Goal: Information Seeking & Learning: Find specific fact

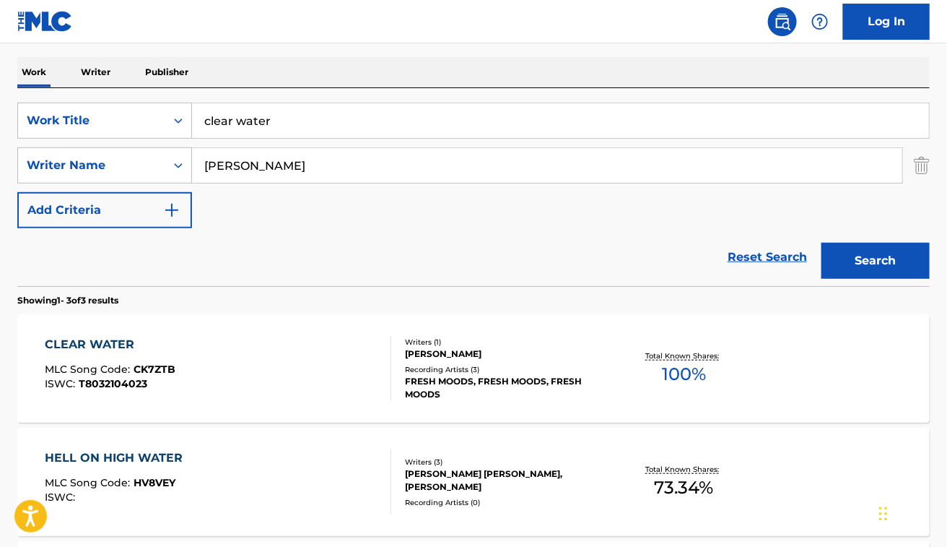
click at [918, 160] on img "Search Form" at bounding box center [922, 165] width 16 height 36
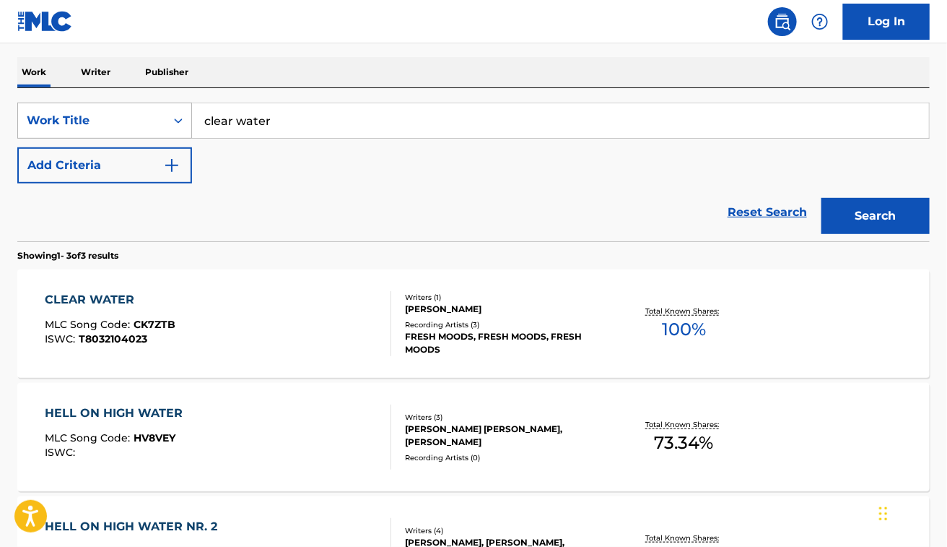
click at [74, 118] on div "Work Title" at bounding box center [92, 120] width 130 height 17
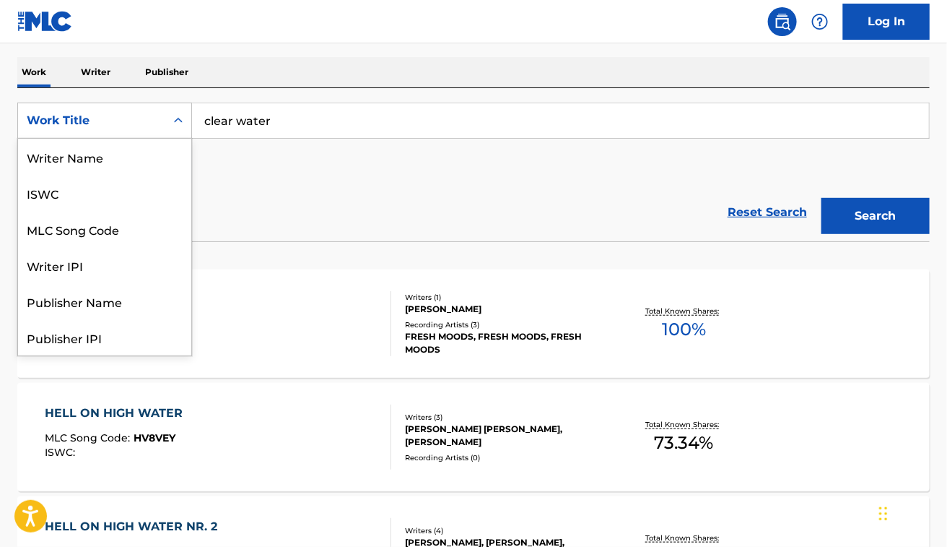
scroll to position [72, 0]
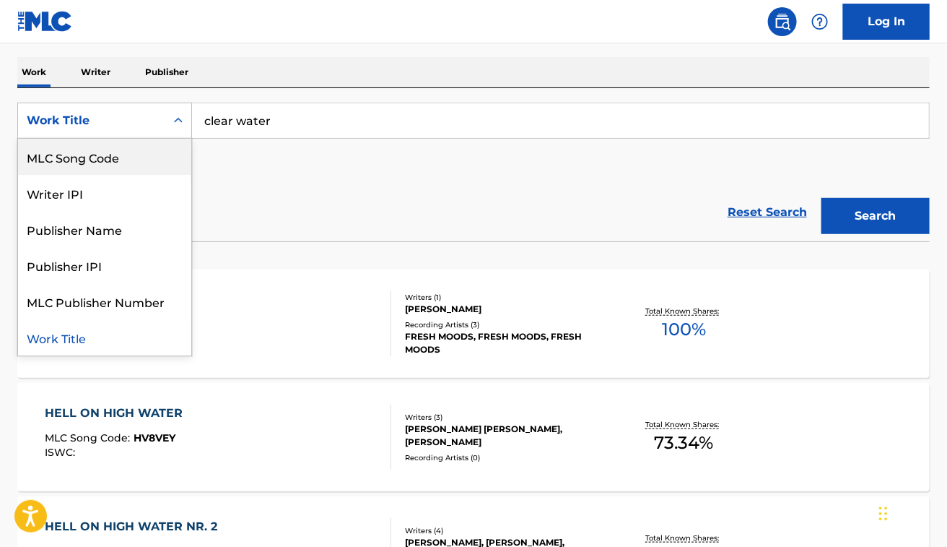
click at [95, 153] on div "MLC Song Code" at bounding box center [104, 157] width 173 height 36
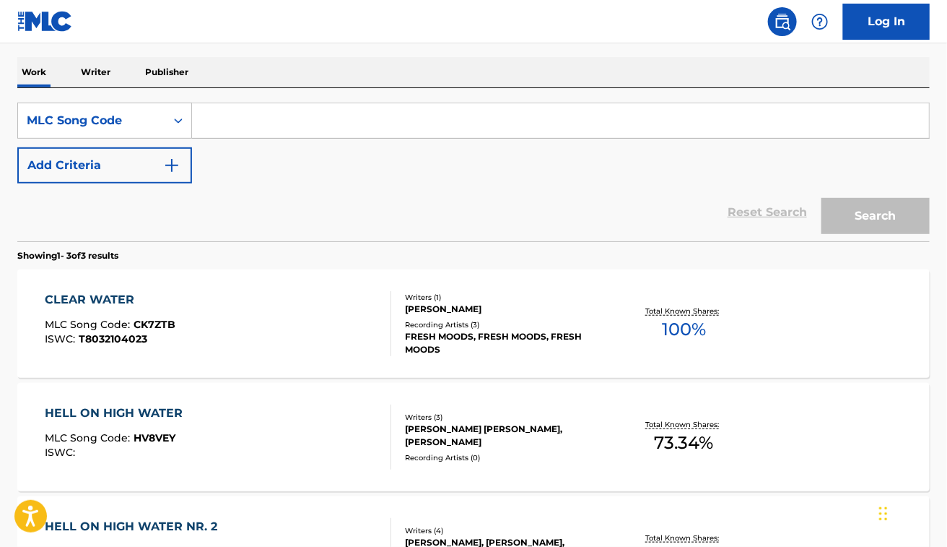
click at [275, 125] on input "Search Form" at bounding box center [560, 120] width 737 height 35
paste input "R50474"
type input "R50474"
click at [822, 198] on button "Search" at bounding box center [876, 216] width 108 height 36
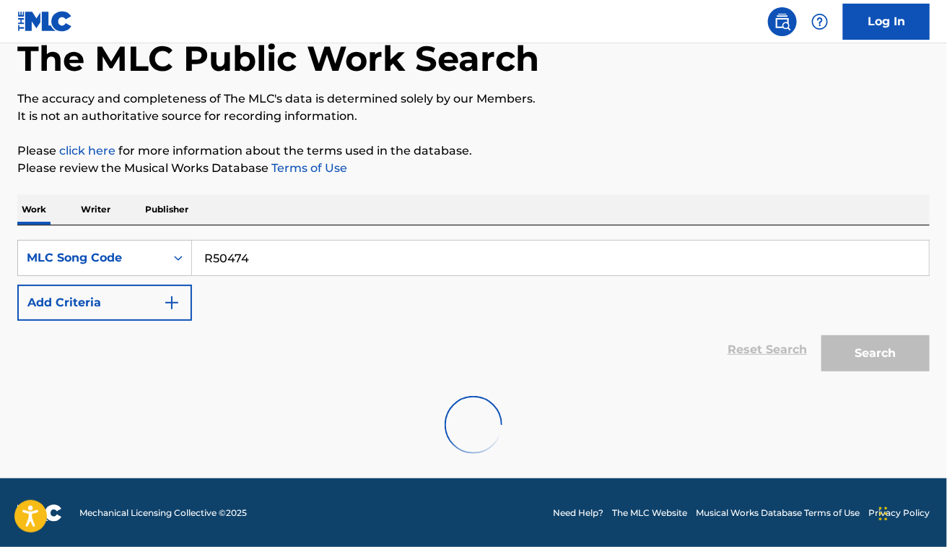
scroll to position [193, 0]
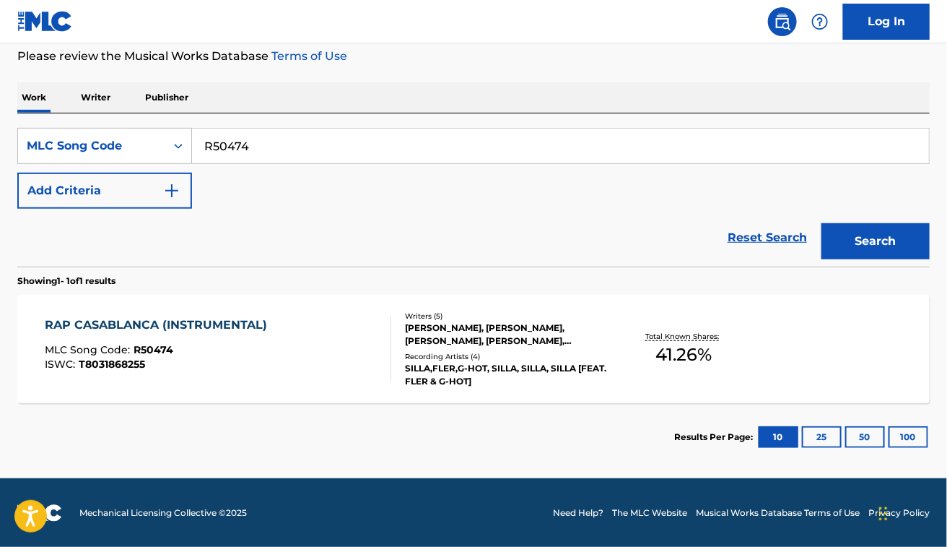
click at [302, 352] on div "RAP CASABLANCA (INSTRUMENTAL) MLC Song Code : R50474 ISWC : T8031868255" at bounding box center [218, 348] width 347 height 65
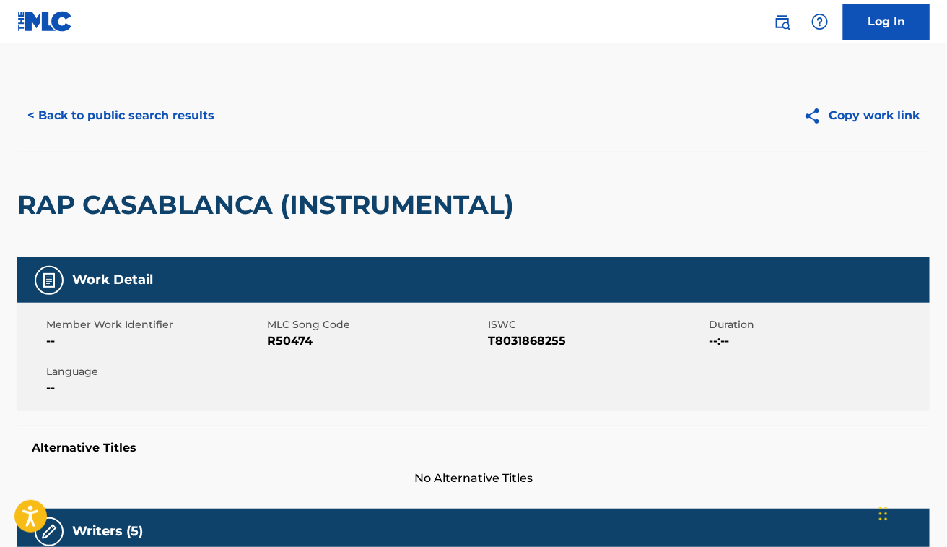
click at [168, 114] on button "< Back to public search results" at bounding box center [120, 115] width 207 height 36
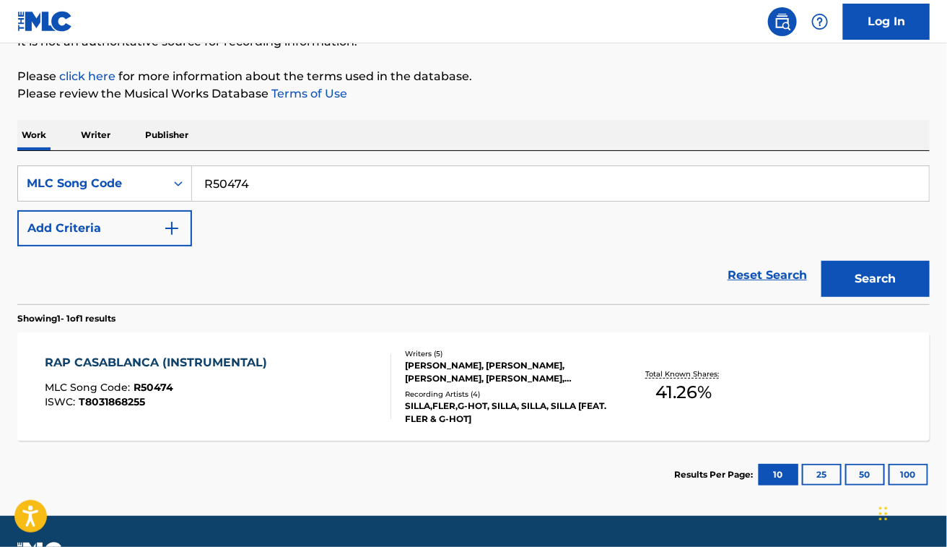
click at [778, 271] on link "Reset Search" at bounding box center [768, 275] width 94 height 32
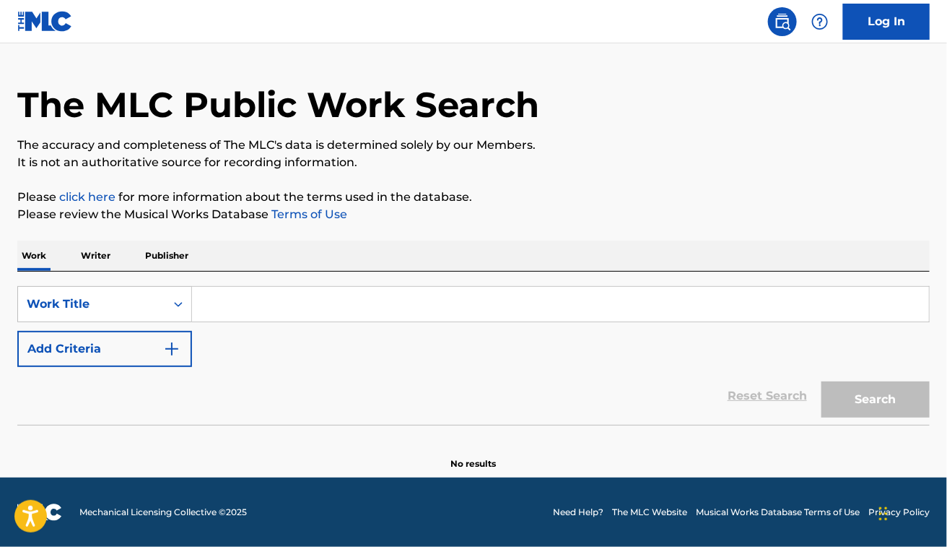
scroll to position [0, 0]
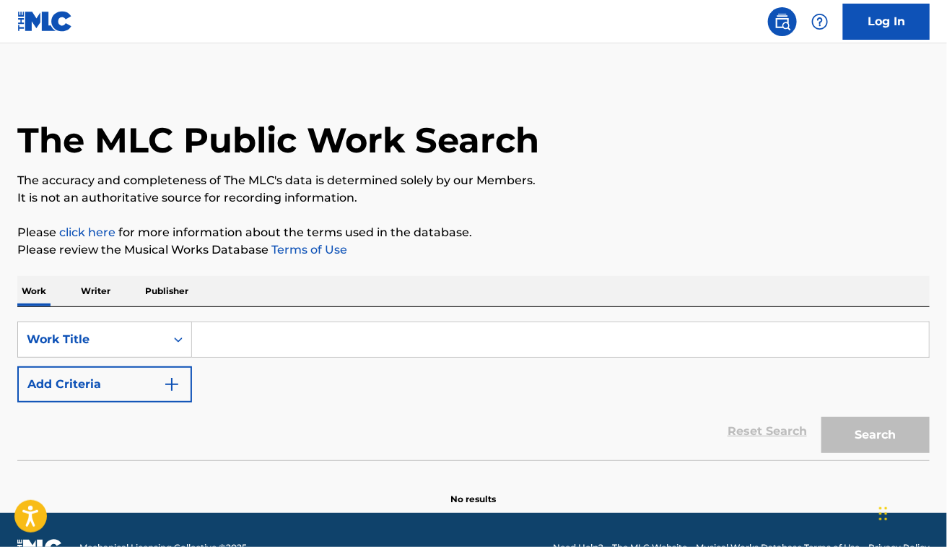
click at [222, 372] on div "SearchWithCriteria48dbb82d-f673-448e-98af-9c508b438f2b Work Title Add Criteria" at bounding box center [473, 361] width 913 height 81
click at [249, 337] on input "Search Form" at bounding box center [560, 339] width 737 height 35
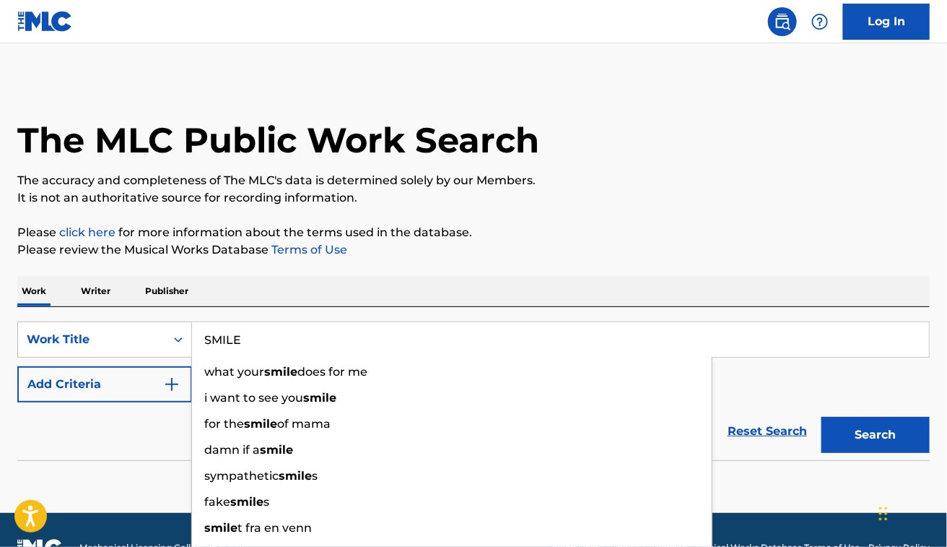
type input "SMILE"
click at [121, 370] on button "Add Criteria" at bounding box center [104, 384] width 175 height 36
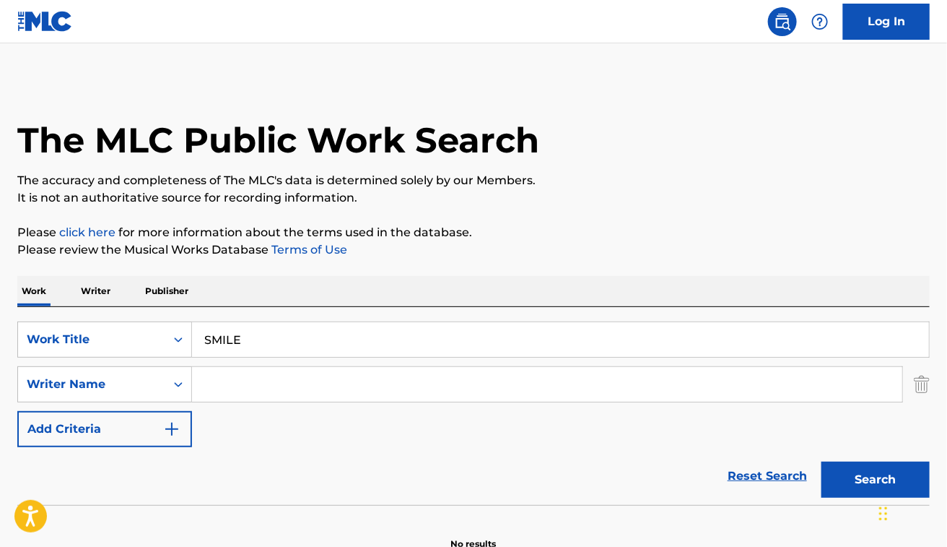
click at [336, 396] on input "Search Form" at bounding box center [547, 384] width 710 height 35
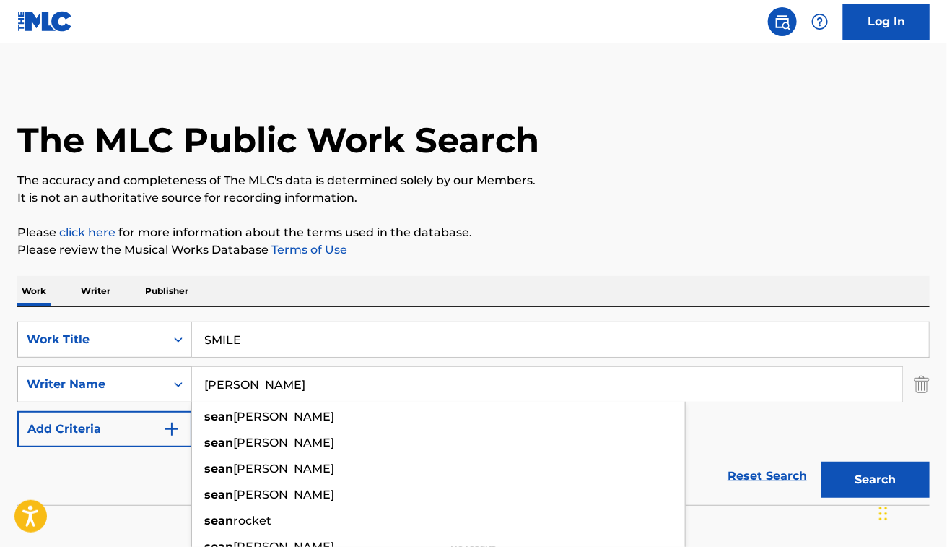
type input "[PERSON_NAME]"
click at [822, 461] on button "Search" at bounding box center [876, 479] width 108 height 36
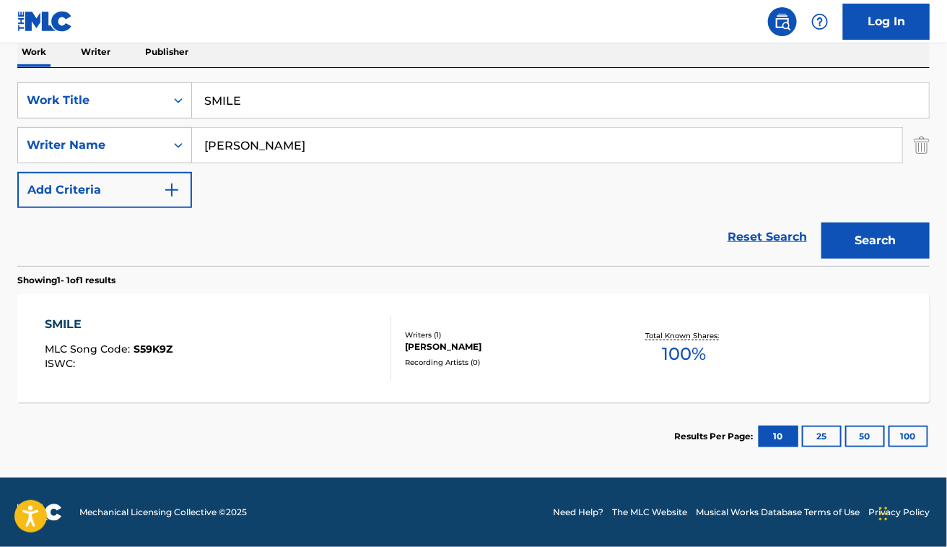
scroll to position [238, 0]
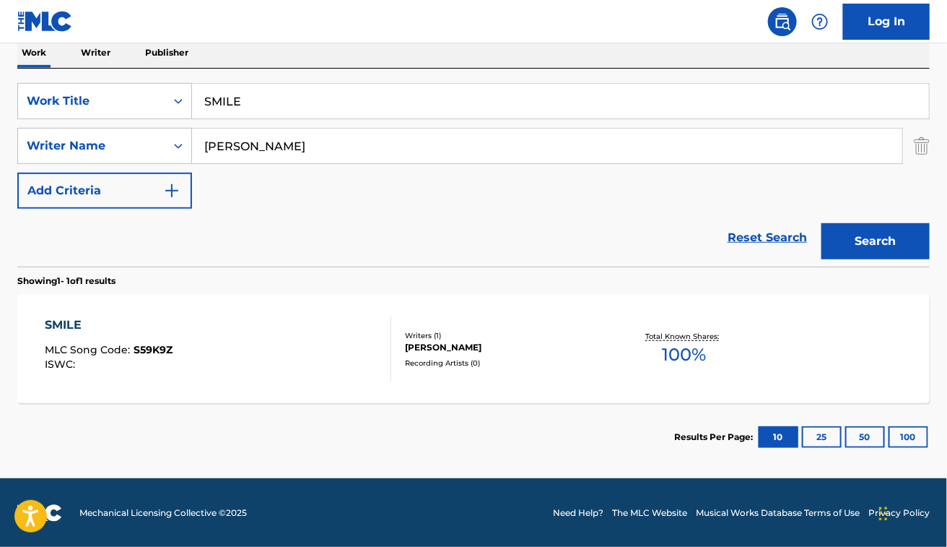
click at [362, 347] on div "SMILE MLC Song Code : S59K9Z ISWC :" at bounding box center [218, 348] width 347 height 65
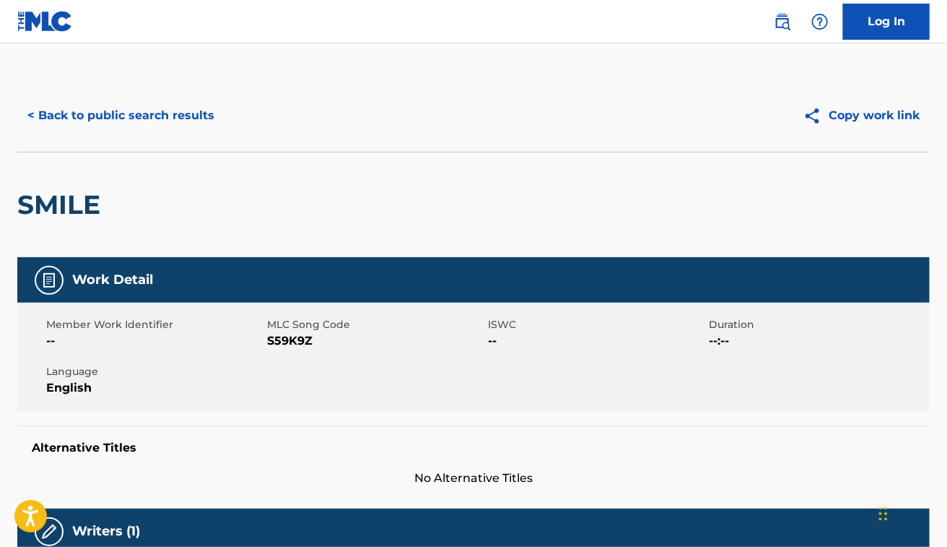
click at [297, 341] on span "S59K9Z" at bounding box center [375, 340] width 217 height 17
copy span "S59K9Z"
click at [578, 230] on div "SMILE" at bounding box center [473, 204] width 913 height 105
click at [121, 109] on button "< Back to public search results" at bounding box center [120, 115] width 207 height 36
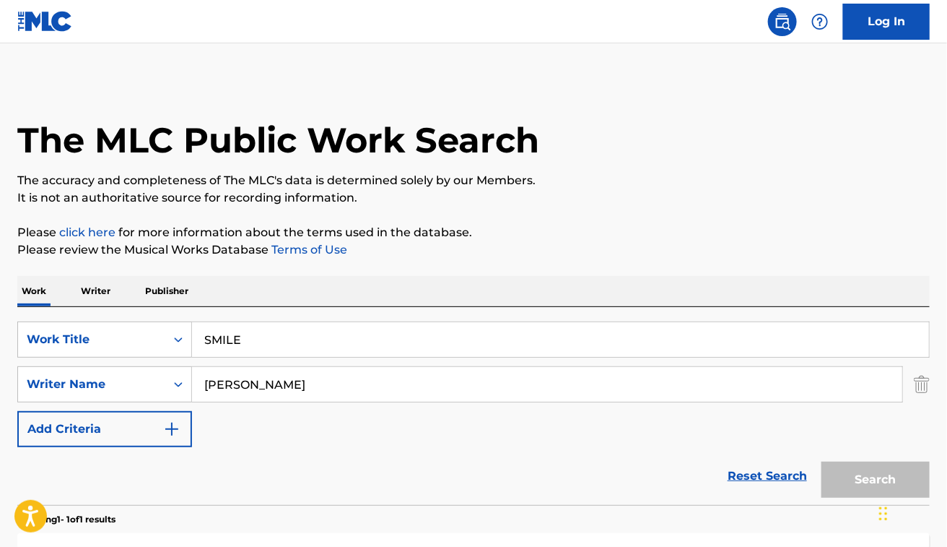
scroll to position [156, 0]
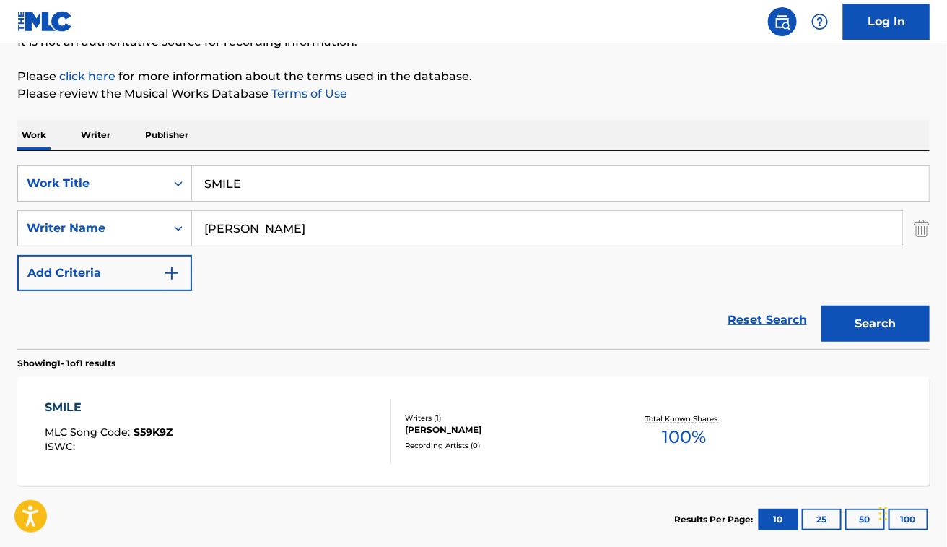
click at [217, 190] on input "SMILE" at bounding box center [560, 183] width 737 height 35
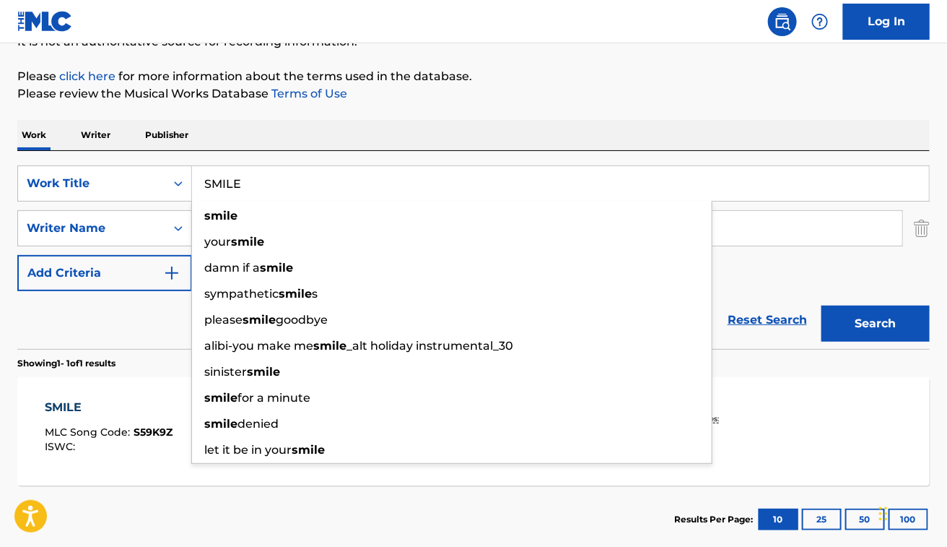
click at [217, 190] on input "SMILE" at bounding box center [560, 183] width 737 height 35
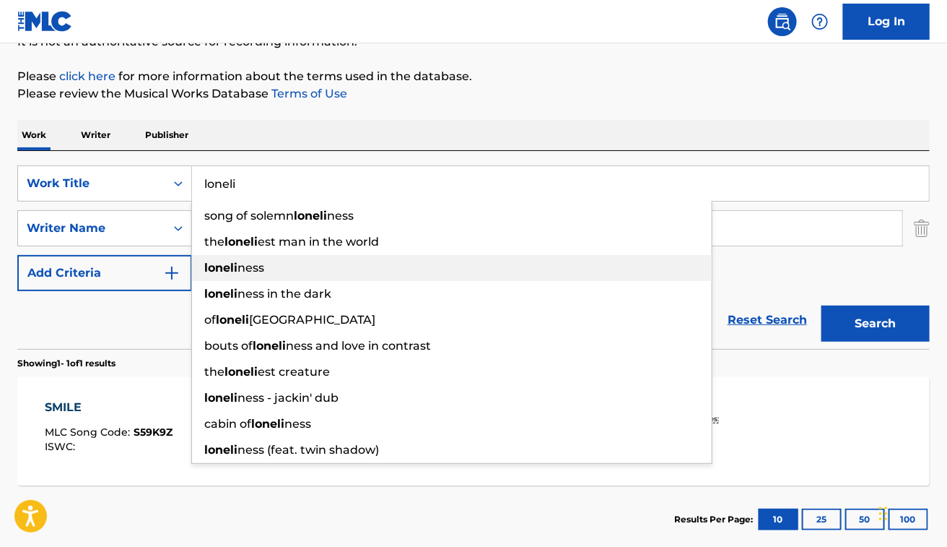
click at [242, 267] on span "ness" at bounding box center [251, 268] width 27 height 14
type input "loneliness"
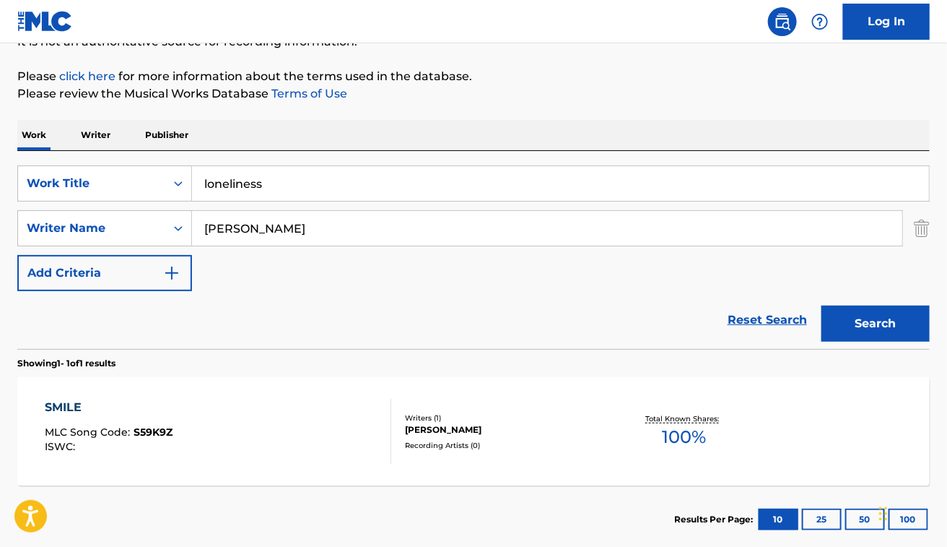
click at [256, 228] on input "[PERSON_NAME]" at bounding box center [547, 228] width 710 height 35
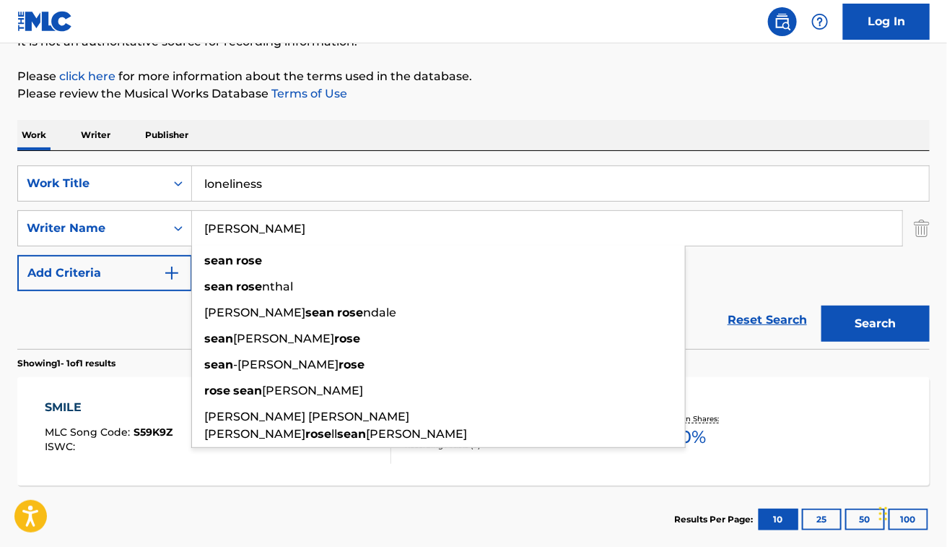
click at [256, 228] on input "[PERSON_NAME]" at bounding box center [547, 228] width 710 height 35
paste input "[PERSON_NAME]"
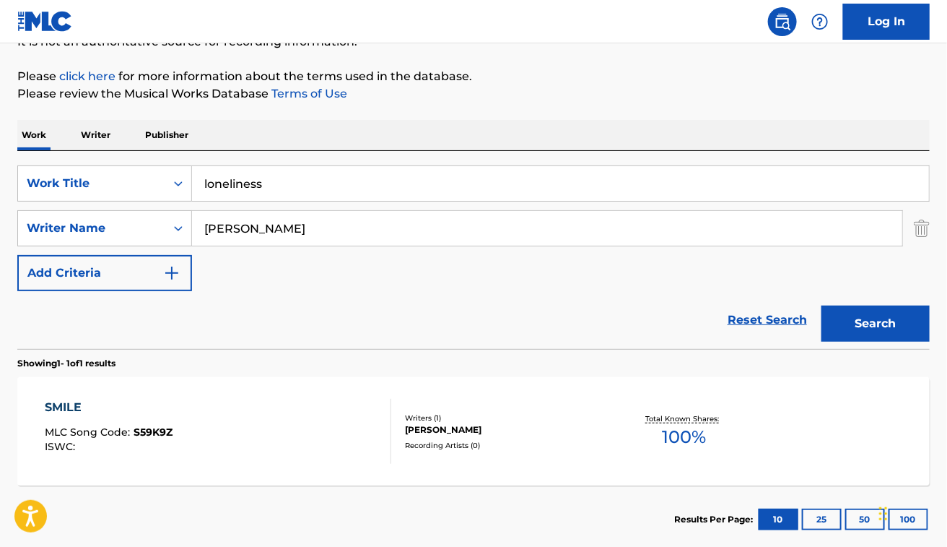
type input "[PERSON_NAME]"
click at [872, 325] on button "Search" at bounding box center [876, 323] width 108 height 36
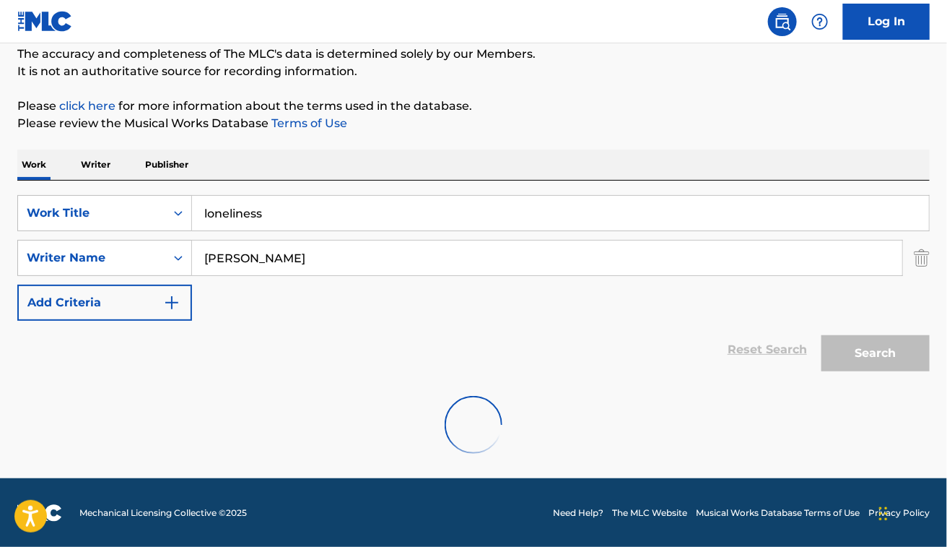
scroll to position [80, 0]
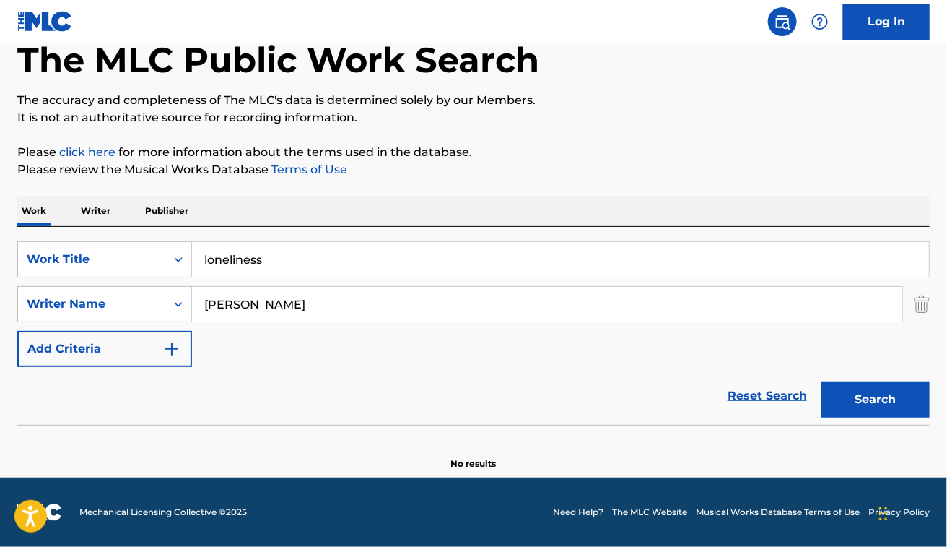
click at [390, 316] on input "[PERSON_NAME]" at bounding box center [547, 304] width 710 height 35
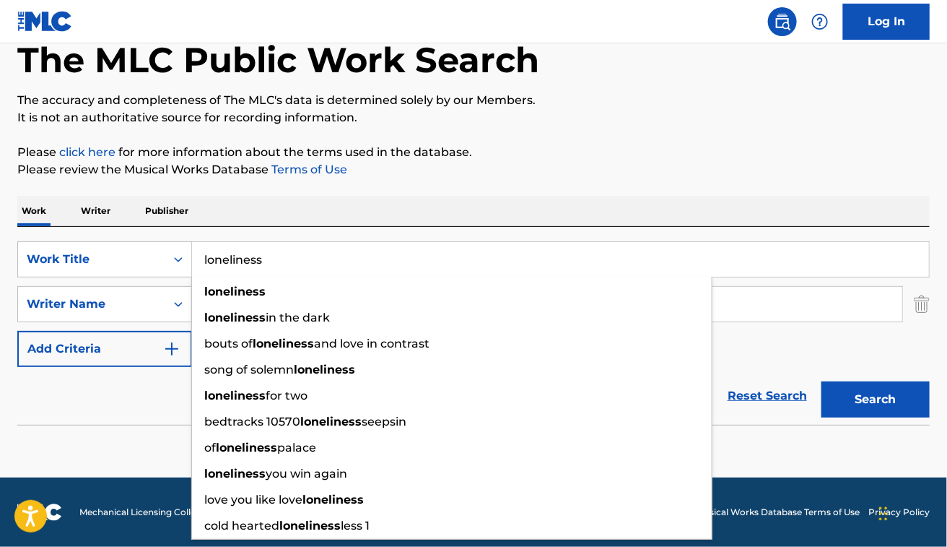
paste input "L"
type input "Loneliness"
click at [822, 381] on button "Search" at bounding box center [876, 399] width 108 height 36
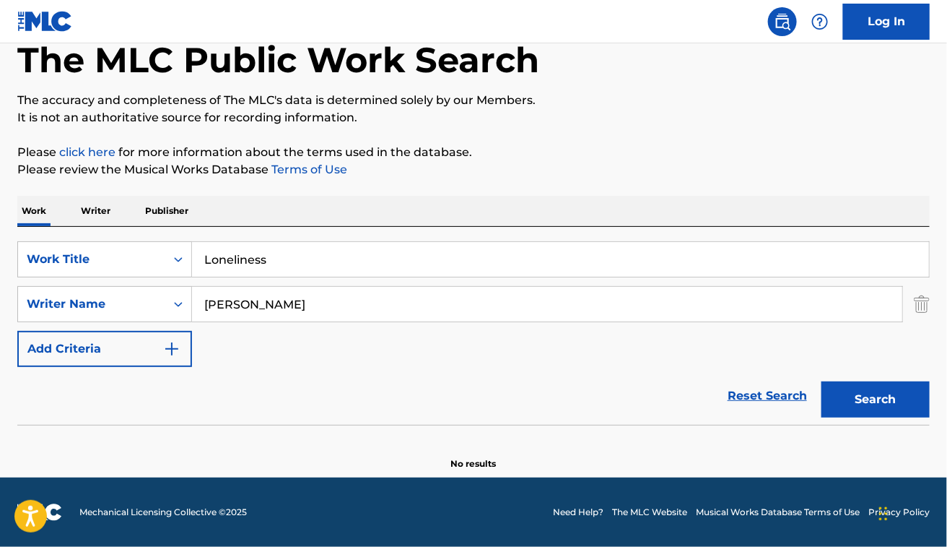
click at [822, 381] on button "Search" at bounding box center [876, 399] width 108 height 36
click at [760, 85] on div "The MLC Public Work Search" at bounding box center [473, 51] width 913 height 105
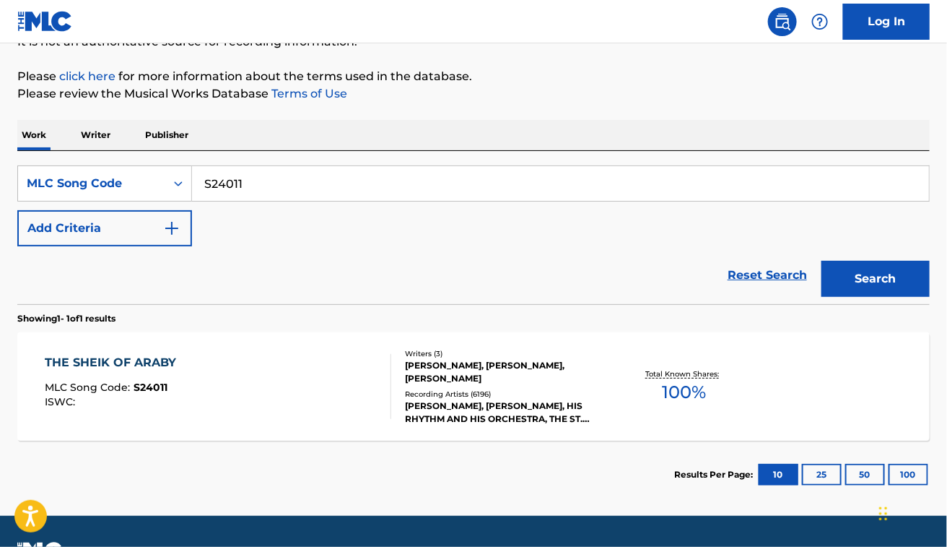
click at [394, 188] on input "S24011" at bounding box center [560, 183] width 737 height 35
paste input "G80800"
click at [822, 261] on button "Search" at bounding box center [876, 279] width 108 height 36
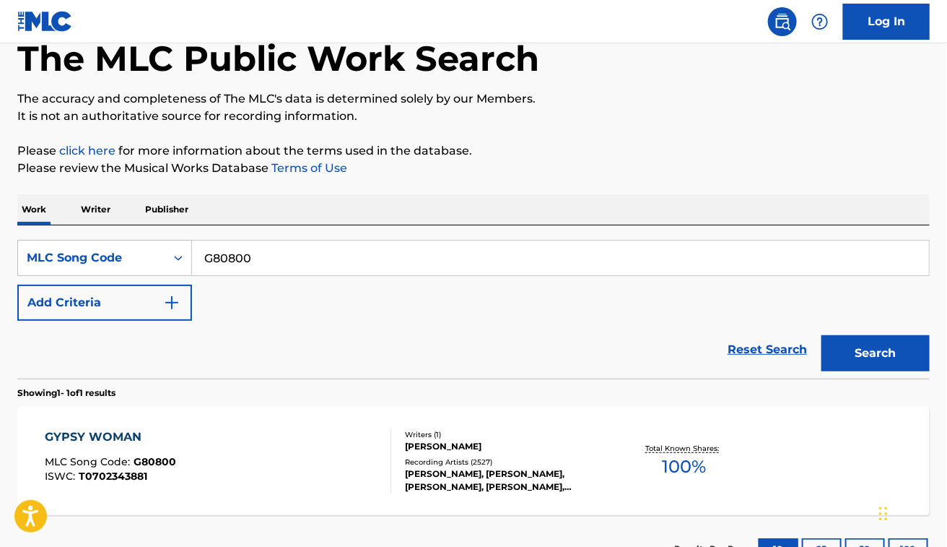
scroll to position [156, 0]
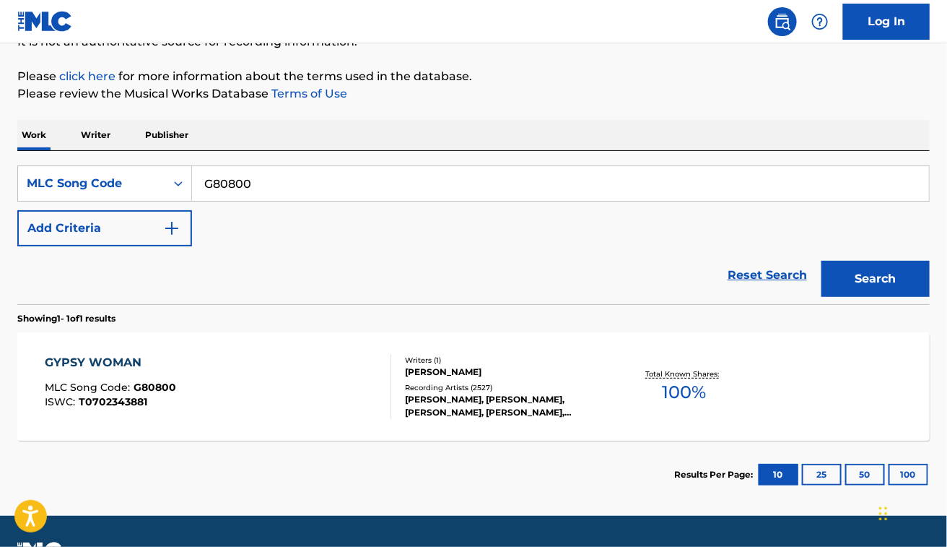
click at [646, 238] on div "SearchWithCriteria34bf185f-c54e-4c8b-800b-b48f71379c65 MLC Song Code G80800 Add…" at bounding box center [473, 205] width 913 height 81
click at [362, 197] on input "G80800" at bounding box center [560, 183] width 737 height 35
paste input "N1706L"
click at [822, 261] on button "Search" at bounding box center [876, 279] width 108 height 36
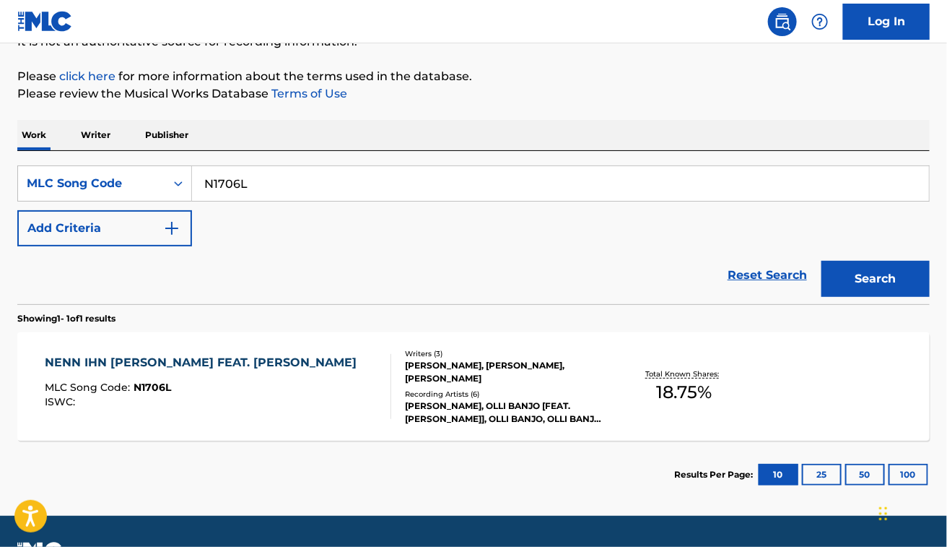
paste input "D0IEC"
click at [822, 261] on button "Search" at bounding box center [876, 279] width 108 height 36
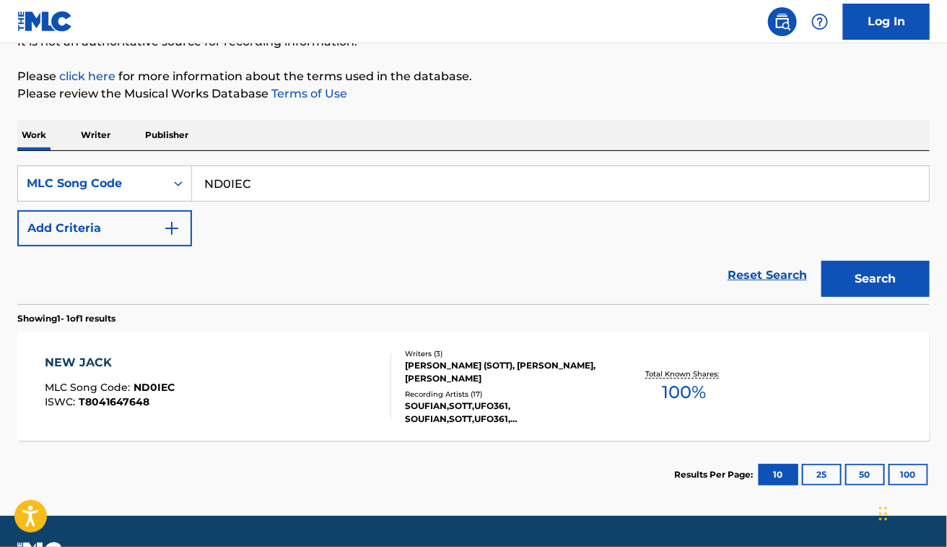
paste input "SD3IWU"
type input "SD3IWU"
click at [822, 261] on button "Search" at bounding box center [876, 279] width 108 height 36
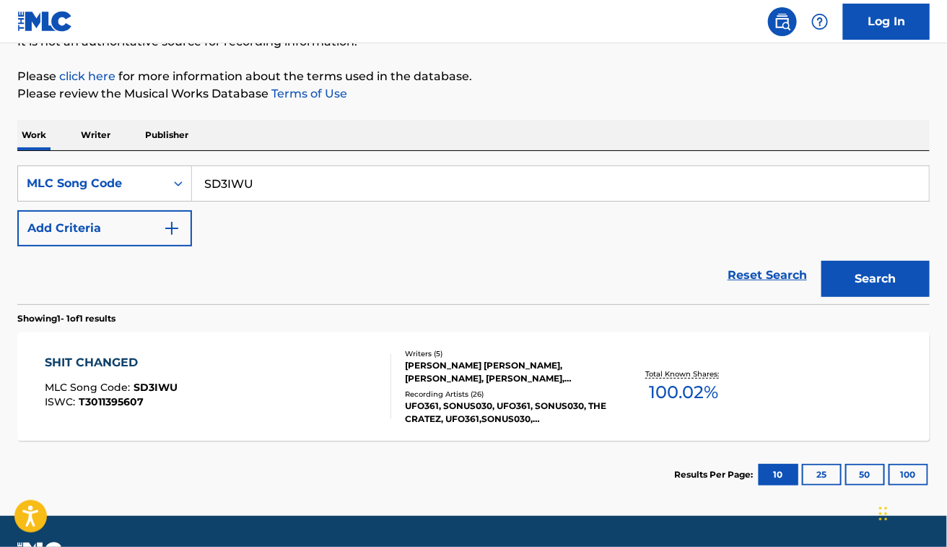
click at [266, 368] on div "SHIT CHANGED MLC Song Code : SD3IWU ISWC : T3011395607" at bounding box center [218, 386] width 347 height 65
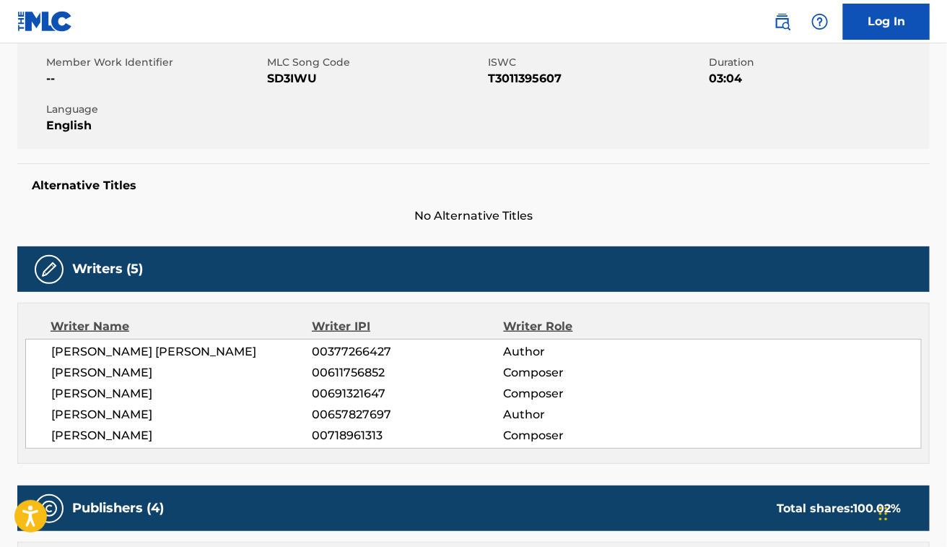
scroll to position [266, 0]
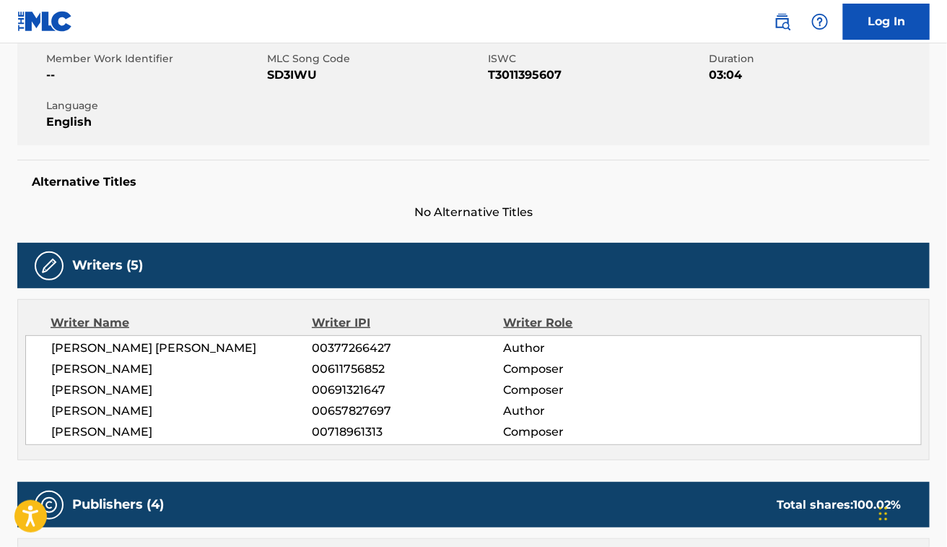
click at [159, 329] on div "Writer Name" at bounding box center [181, 322] width 261 height 17
click at [154, 350] on span "JUSTIN SIDNEY AMADEUS FROEHLICH" at bounding box center [181, 347] width 261 height 17
copy div "JUSTIN SIDNEY AMADEUS FROEHLICH"
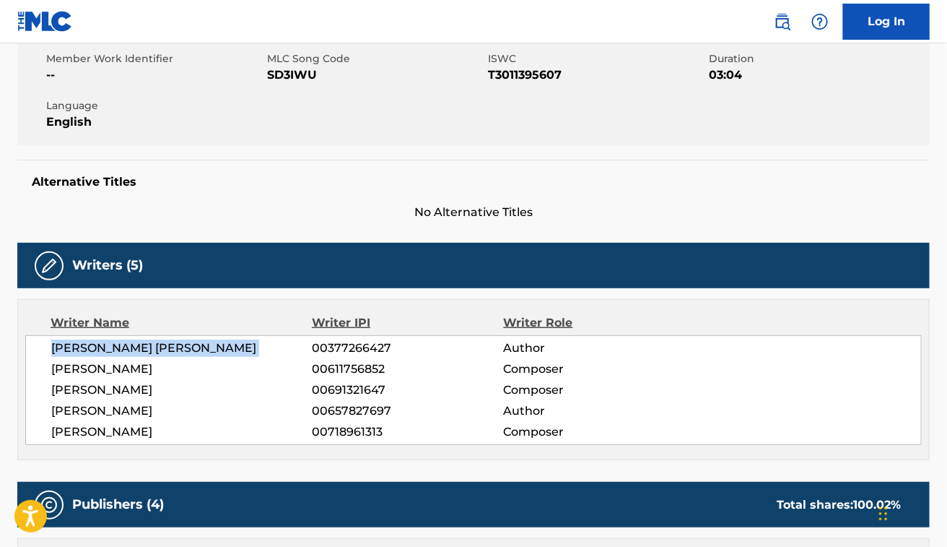
scroll to position [0, 0]
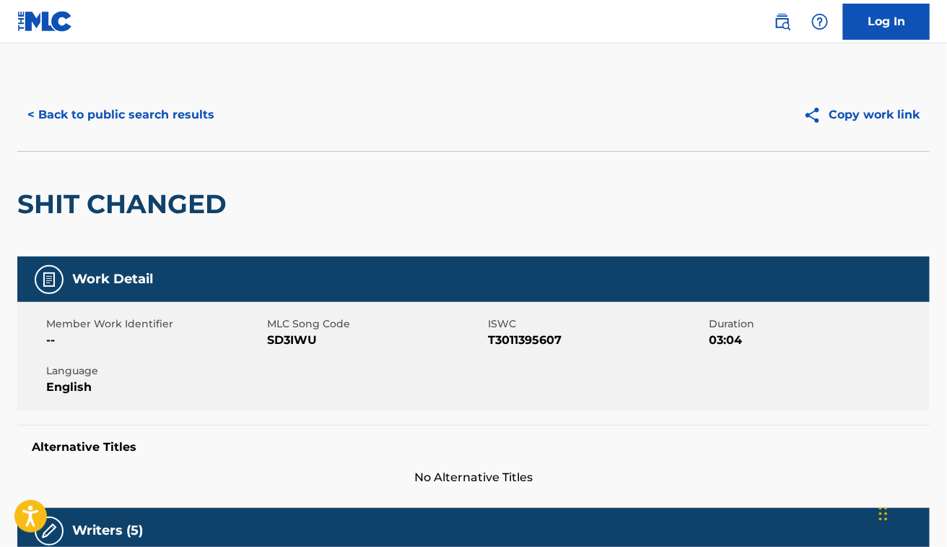
click at [118, 105] on button "< Back to public search results" at bounding box center [120, 115] width 207 height 36
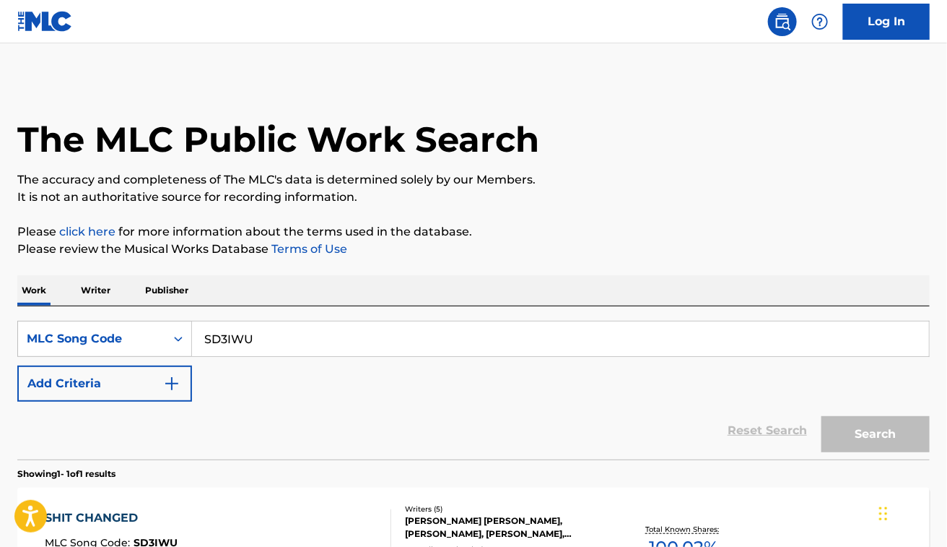
scroll to position [156, 0]
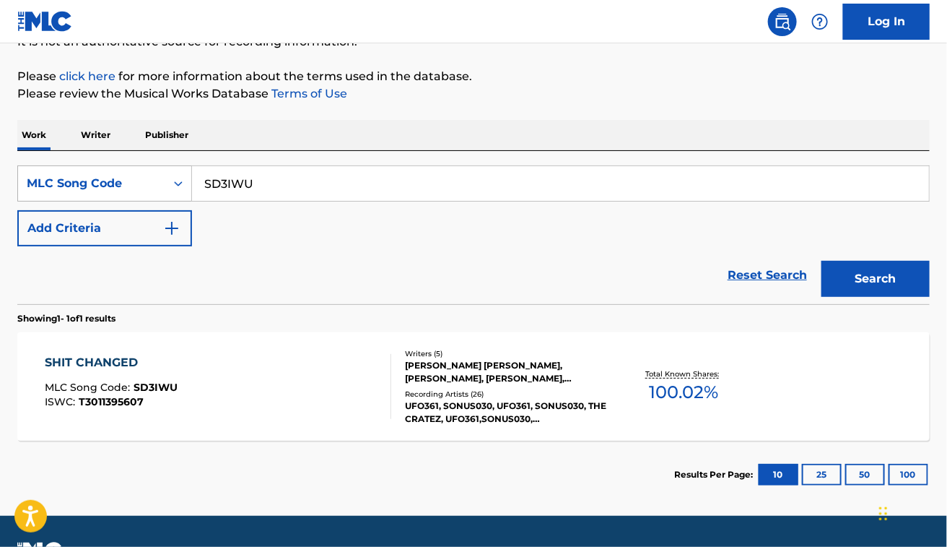
drag, startPoint x: 313, startPoint y: 165, endPoint x: 188, endPoint y: 175, distance: 125.4
click at [188, 175] on div "SearchWithCriteria34bf185f-c54e-4c8b-800b-b48f71379c65 MLC Song Code SD3IWU" at bounding box center [473, 183] width 913 height 36
click at [232, 178] on input "SD3IWU" at bounding box center [560, 183] width 737 height 35
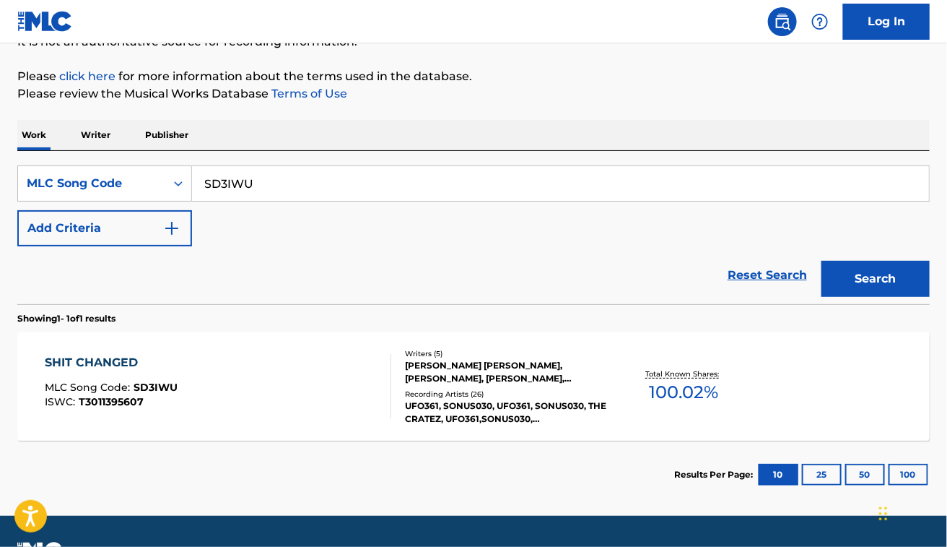
paste input "KE93QO"
type input "KE93QO"
click at [822, 261] on button "Search" at bounding box center [876, 279] width 108 height 36
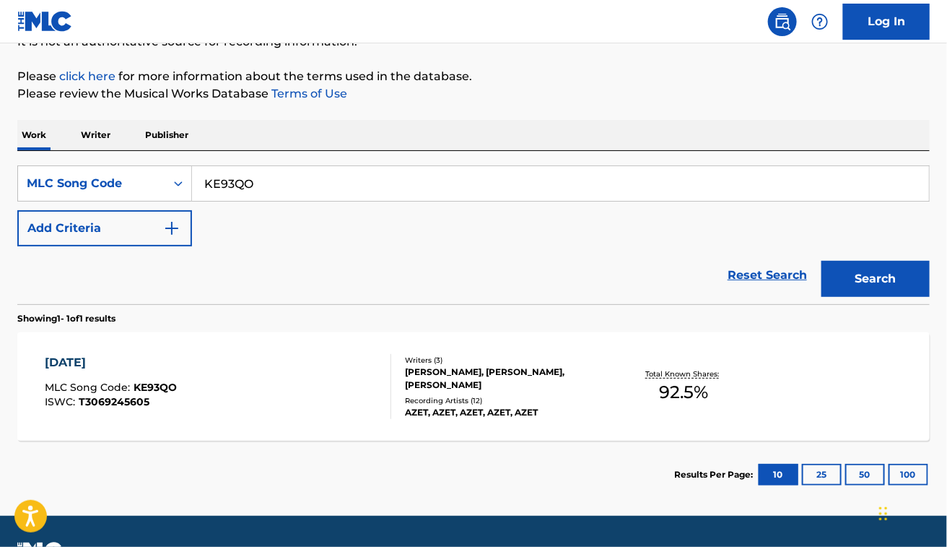
click at [248, 405] on div "KARMA MLC Song Code : KE93QO ISWC : T3069245605" at bounding box center [218, 386] width 347 height 65
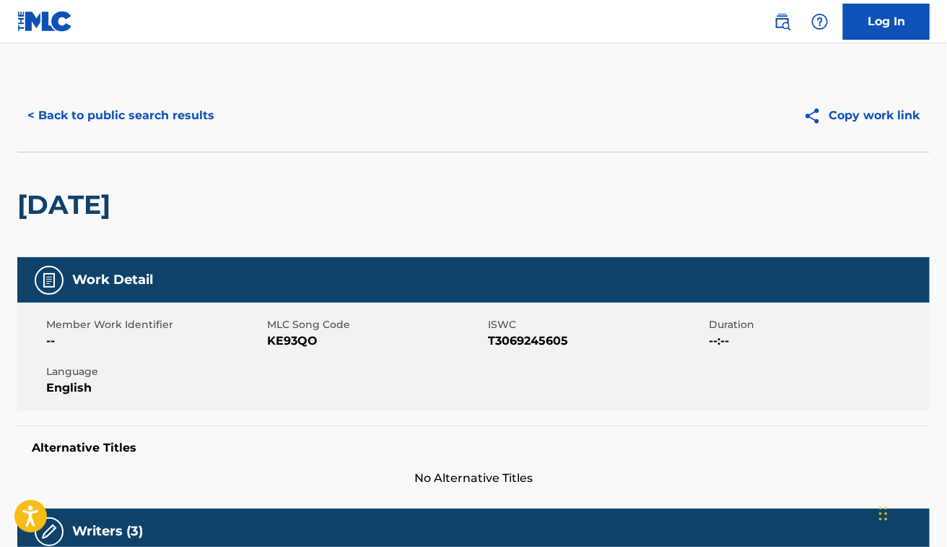
click at [157, 107] on button "< Back to public search results" at bounding box center [120, 115] width 207 height 36
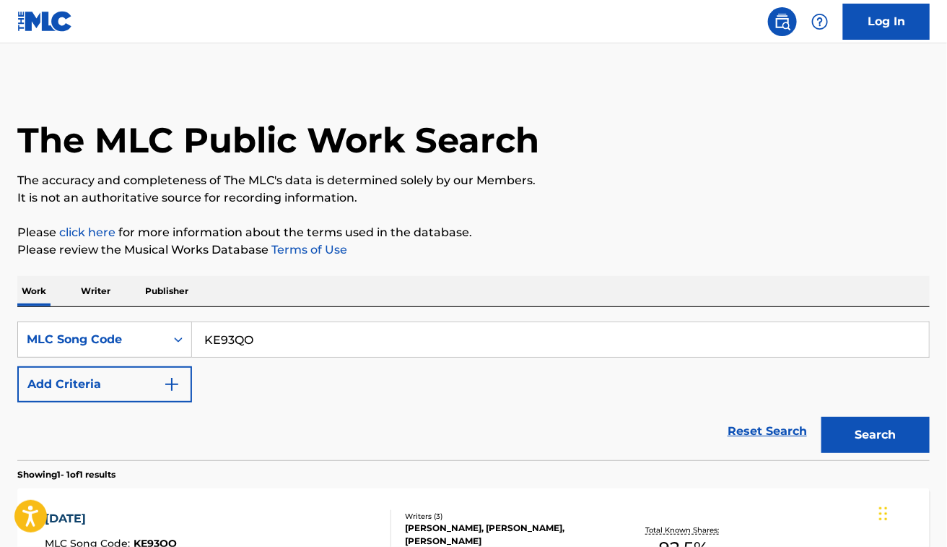
scroll to position [156, 0]
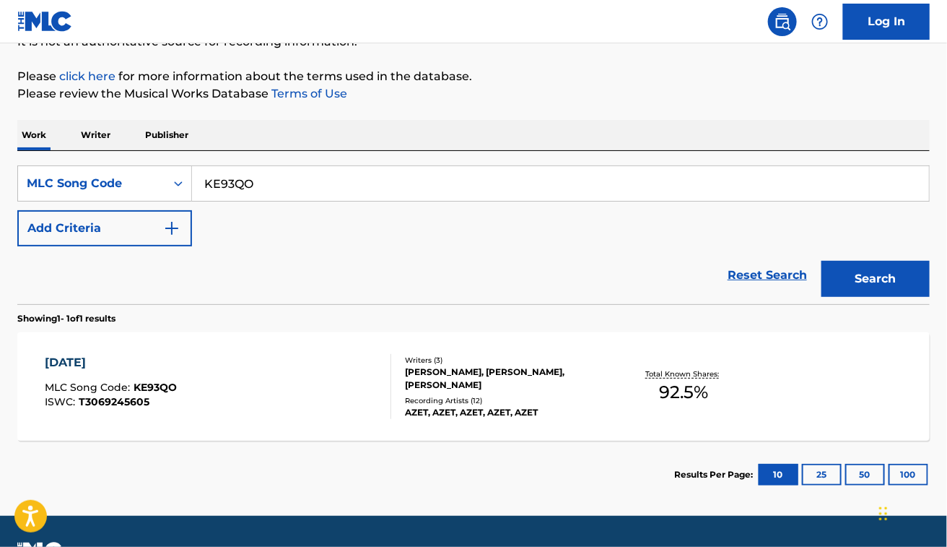
click at [282, 181] on input "KE93QO" at bounding box center [560, 183] width 737 height 35
paste input "SA7S7L"
type input "SA7S7L"
click at [822, 261] on button "Search" at bounding box center [876, 279] width 108 height 36
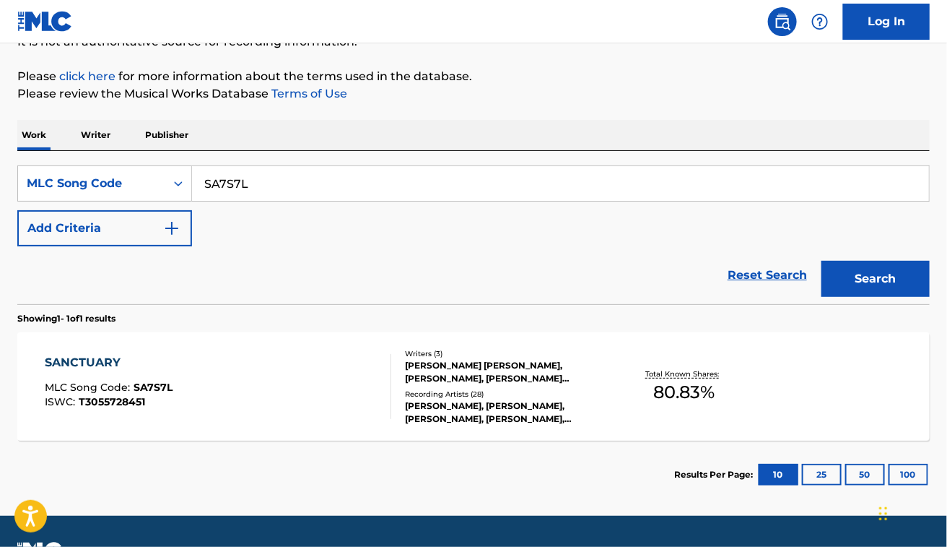
click at [240, 397] on div "SANCTUARY MLC Song Code : SA7S7L ISWC : T3055728451" at bounding box center [218, 386] width 347 height 65
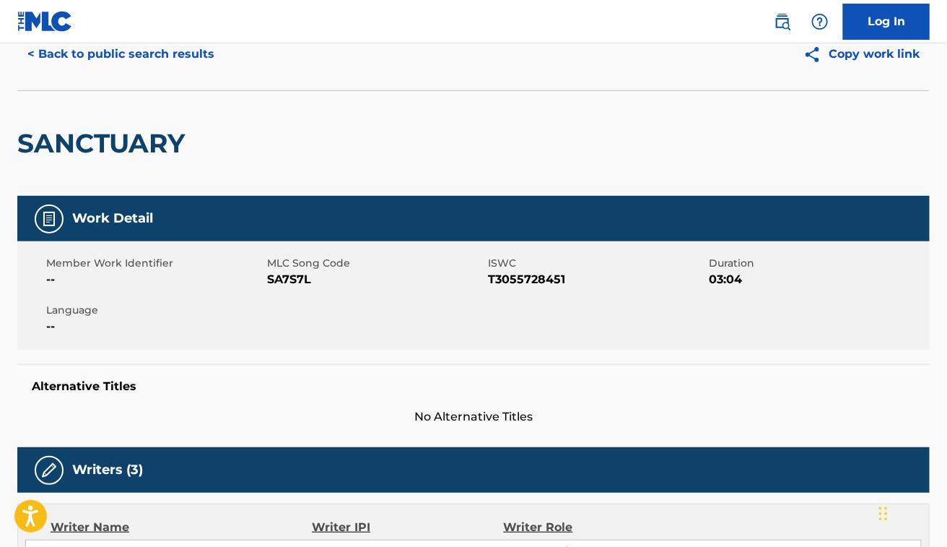
scroll to position [33, 0]
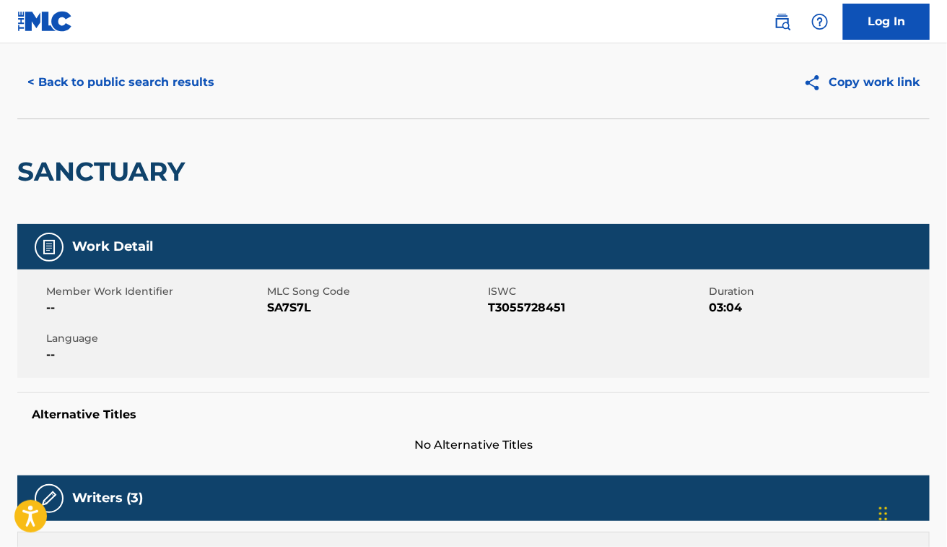
click at [305, 297] on span "MLC Song Code" at bounding box center [375, 291] width 217 height 15
click at [290, 313] on span "SA7S7L" at bounding box center [375, 307] width 217 height 17
click at [165, 91] on button "< Back to public search results" at bounding box center [120, 82] width 207 height 36
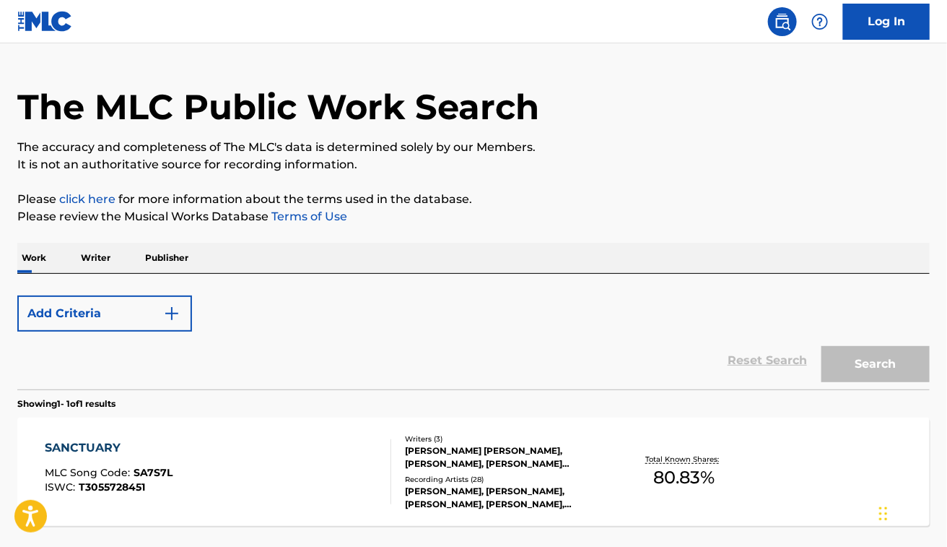
scroll to position [156, 0]
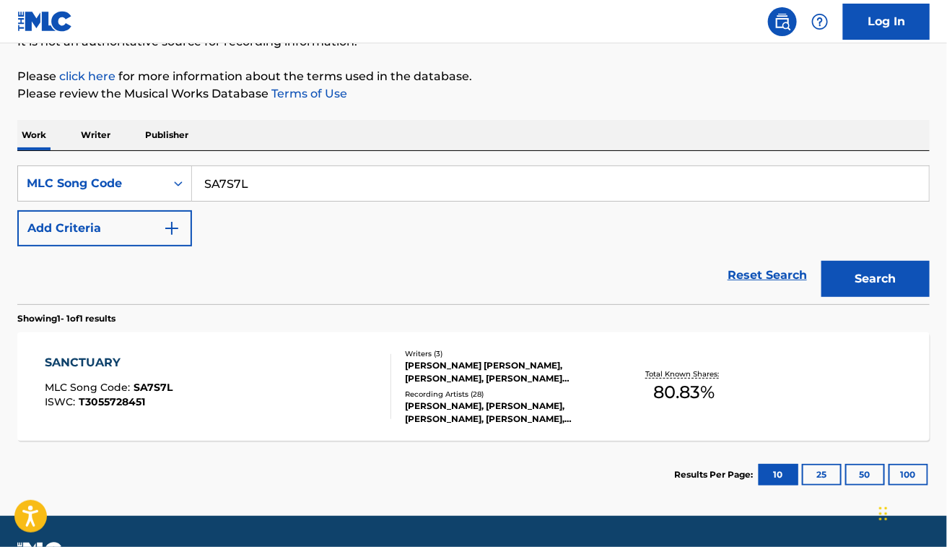
click at [275, 213] on div "SearchWithCriteria34bf185f-c54e-4c8b-800b-b48f71379c65 MLC Song Code SA7S7L Add…" at bounding box center [473, 205] width 913 height 81
click at [275, 184] on input "SA7S7L" at bounding box center [560, 183] width 737 height 35
paste input "U16944"
type input "U16944"
click at [822, 261] on button "Search" at bounding box center [876, 279] width 108 height 36
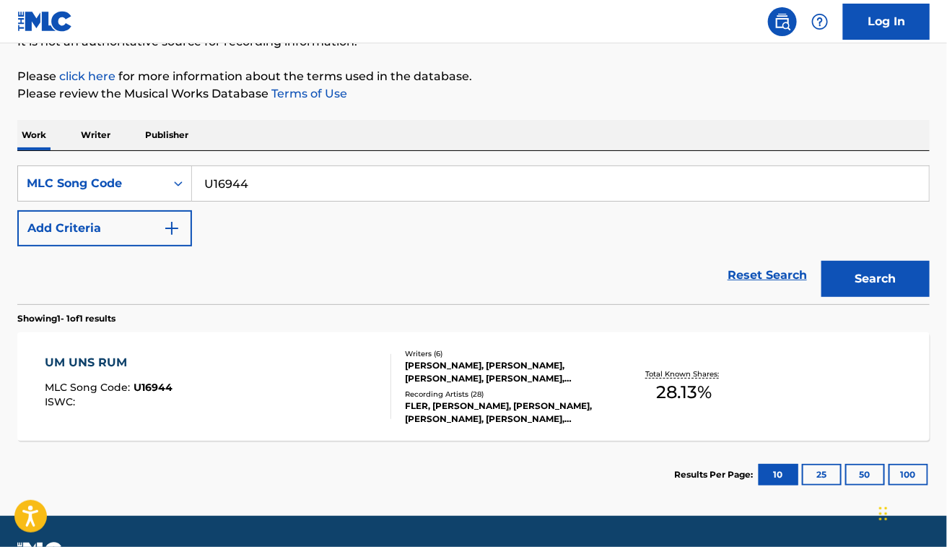
click at [323, 408] on div "UM UNS RUM MLC Song Code : U16944 ISWC :" at bounding box center [218, 386] width 347 height 65
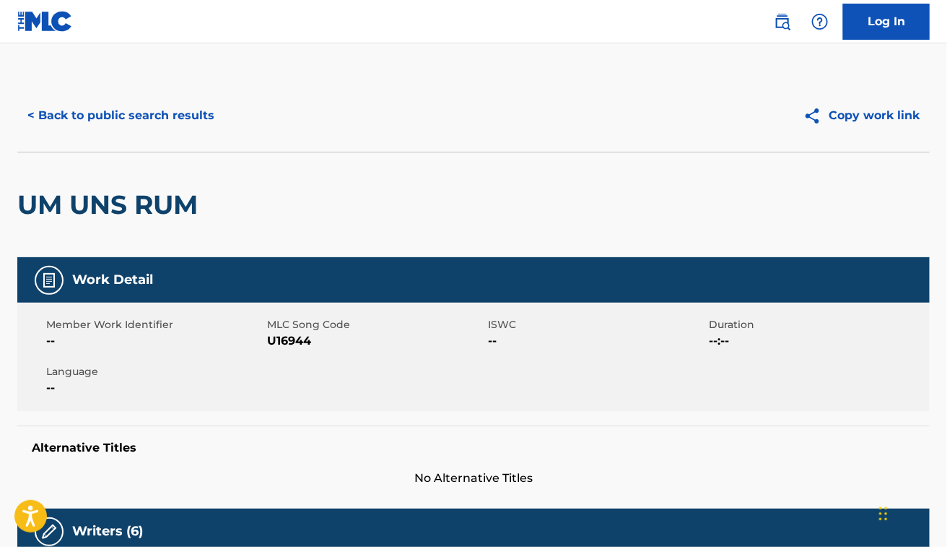
click at [127, 132] on button "< Back to public search results" at bounding box center [120, 115] width 207 height 36
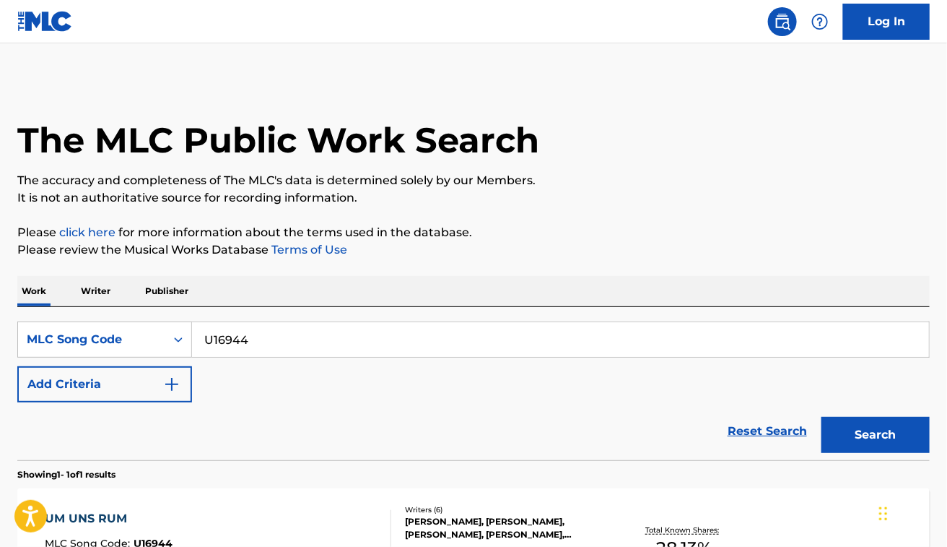
scroll to position [156, 0]
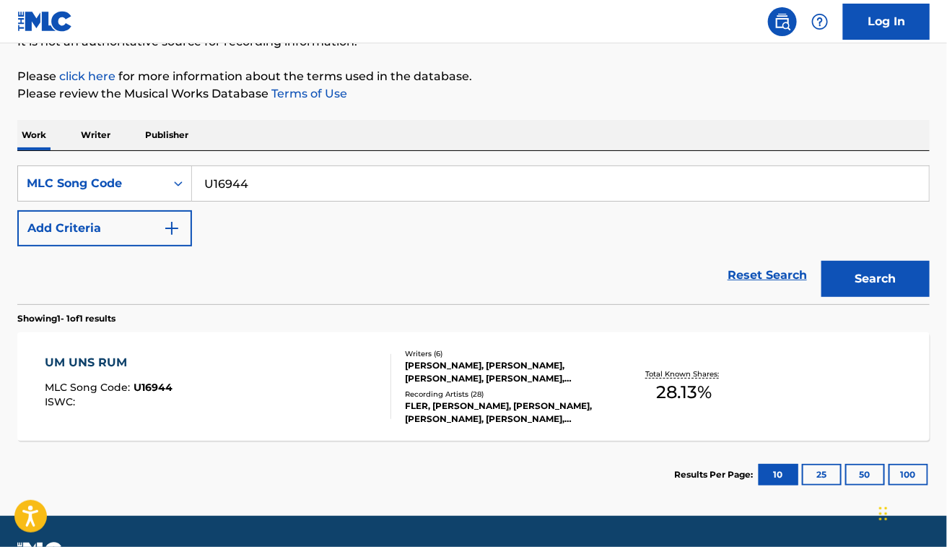
click at [332, 178] on input "U16944" at bounding box center [560, 183] width 737 height 35
paste input "R5047"
type input "R50474"
click at [822, 261] on button "Search" at bounding box center [876, 279] width 108 height 36
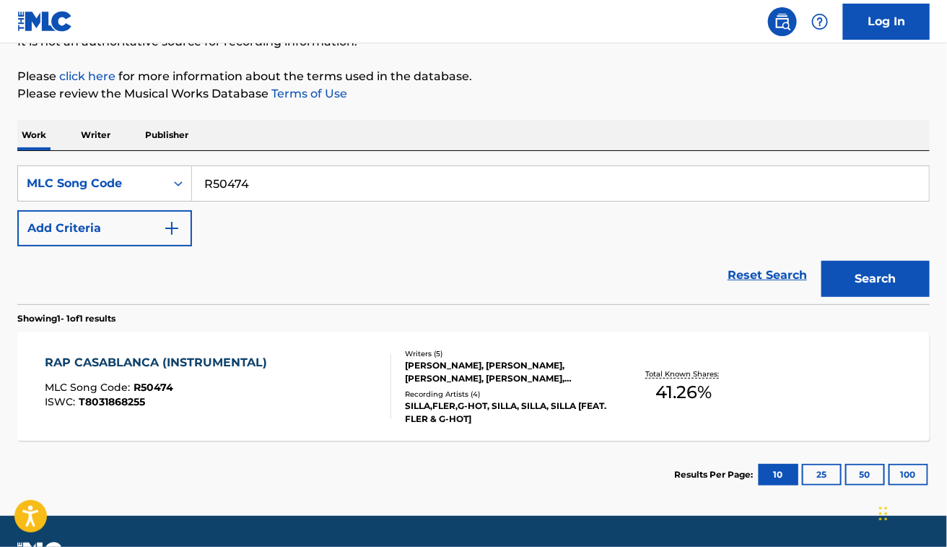
click at [336, 406] on div "RAP CASABLANCA (INSTRUMENTAL) MLC Song Code : R50474 ISWC : T8031868255" at bounding box center [218, 386] width 347 height 65
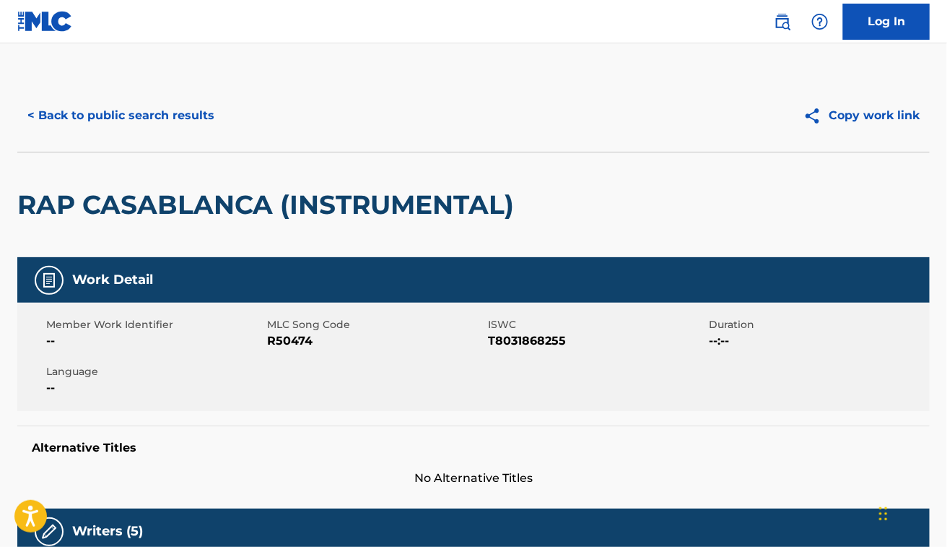
click at [114, 109] on button "< Back to public search results" at bounding box center [120, 115] width 207 height 36
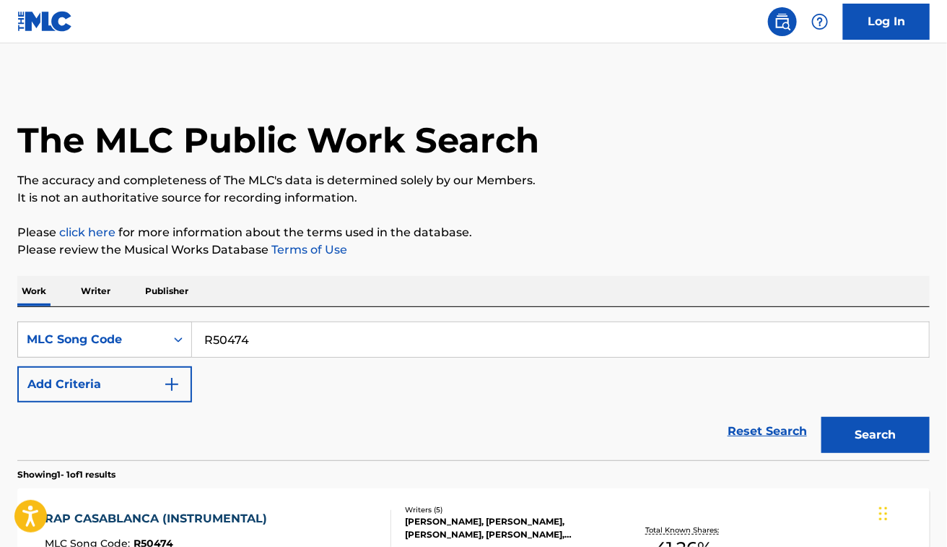
scroll to position [156, 0]
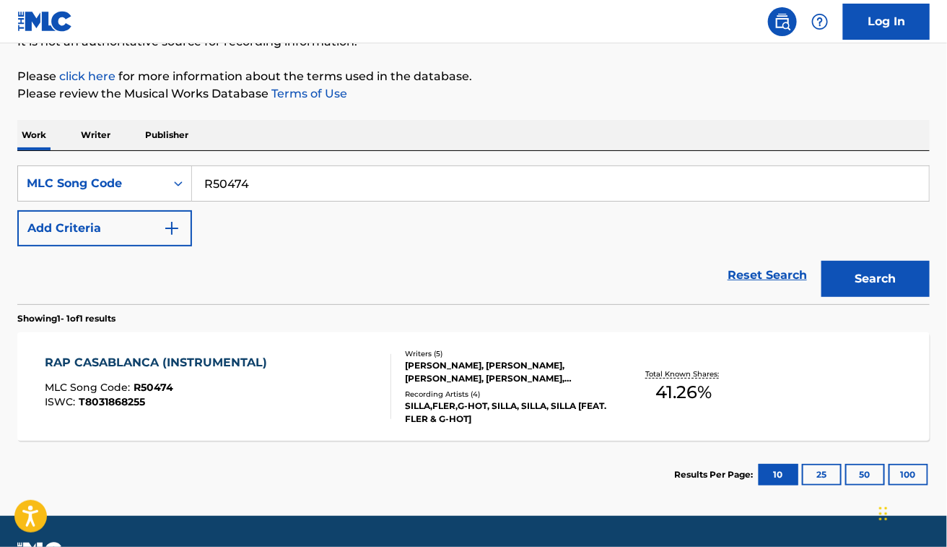
click at [235, 188] on input "R50474" at bounding box center [560, 183] width 737 height 35
paste input "3"
type input "R50473"
click at [822, 261] on button "Search" at bounding box center [876, 279] width 108 height 36
click at [296, 370] on div "RAP CASABLANCA MLC Song Code : R50473 ISWC : T8031868255" at bounding box center [218, 386] width 347 height 65
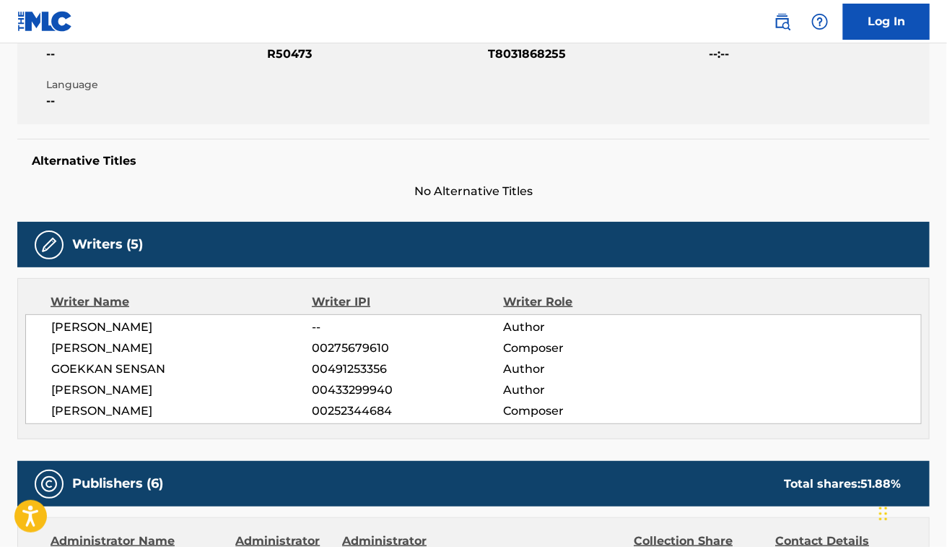
scroll to position [132, 0]
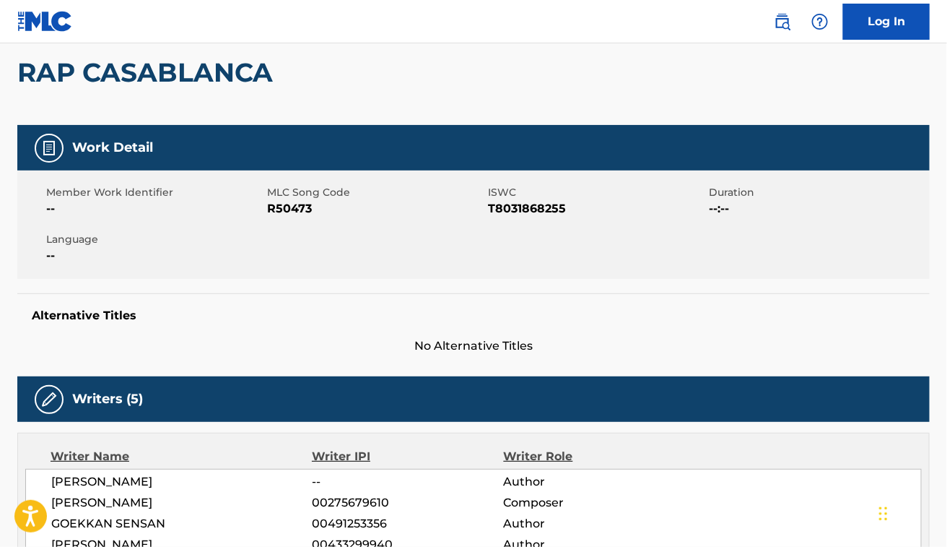
click at [275, 409] on div "Writers (5)" at bounding box center [473, 398] width 913 height 45
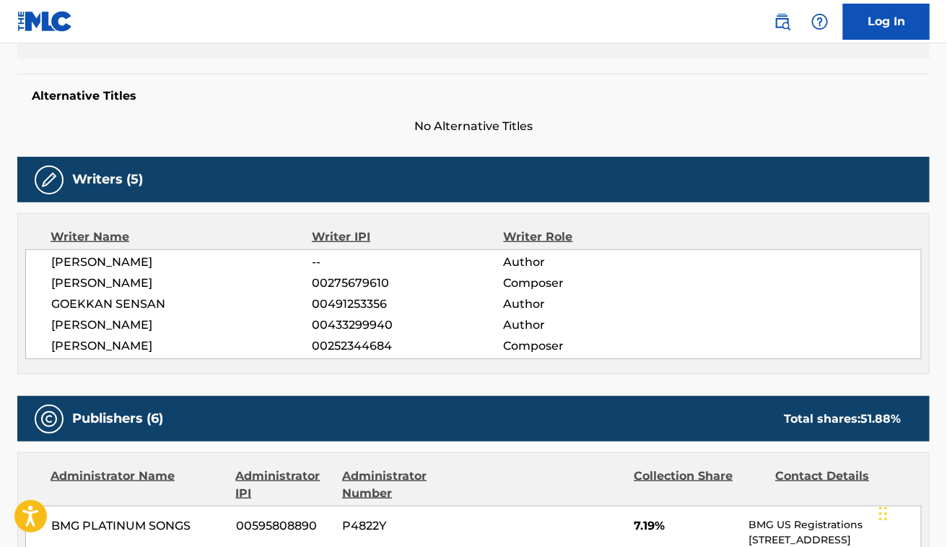
scroll to position [0, 0]
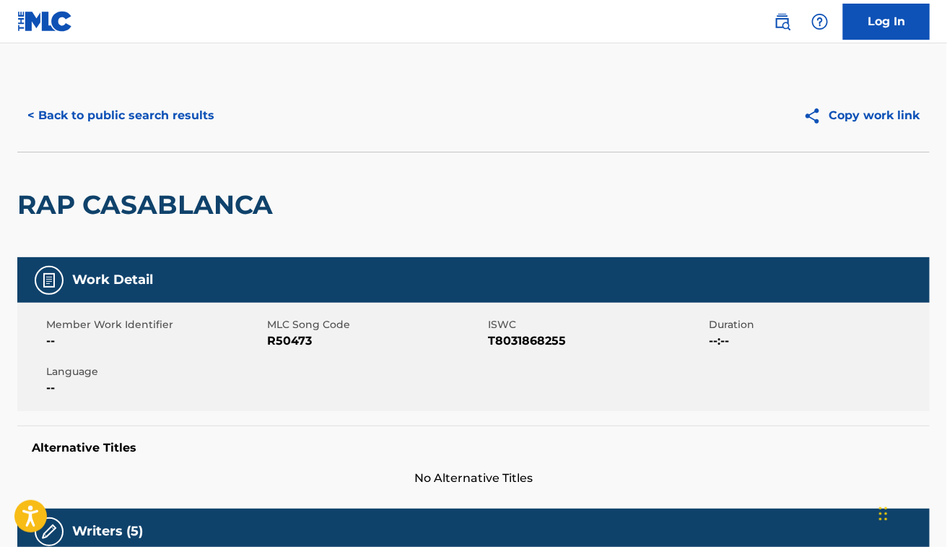
click at [103, 117] on button "< Back to public search results" at bounding box center [120, 115] width 207 height 36
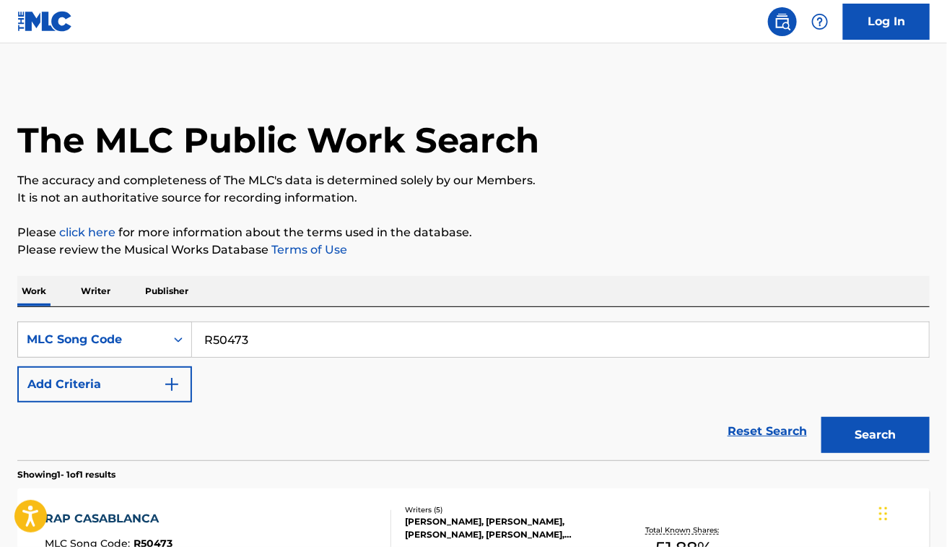
scroll to position [156, 0]
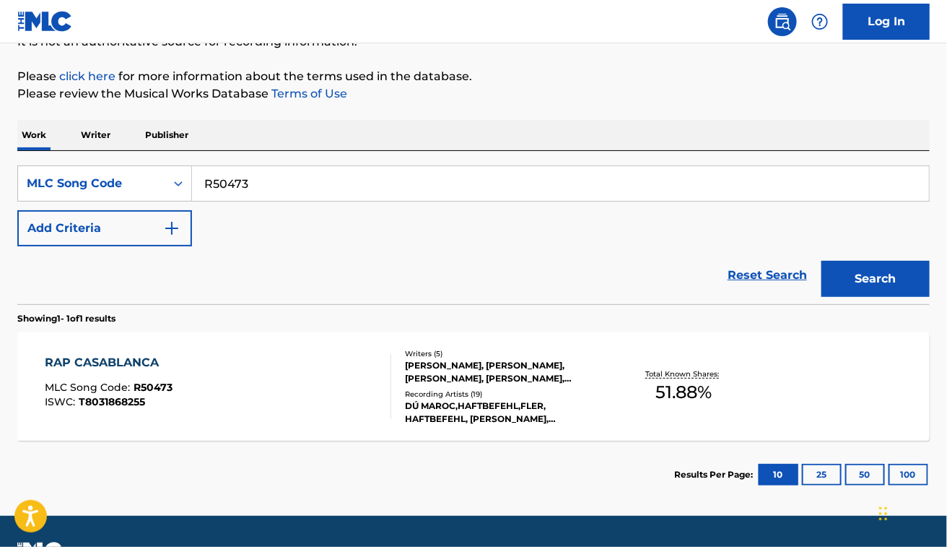
click at [586, 236] on div "SearchWithCriteria34bf185f-c54e-4c8b-800b-b48f71379c65 MLC Song Code R50473 Add…" at bounding box center [473, 205] width 913 height 81
click at [257, 191] on input "R50473" at bounding box center [560, 183] width 737 height 35
paste input "GV88K2"
type input "GV88K2"
click at [822, 261] on button "Search" at bounding box center [876, 279] width 108 height 36
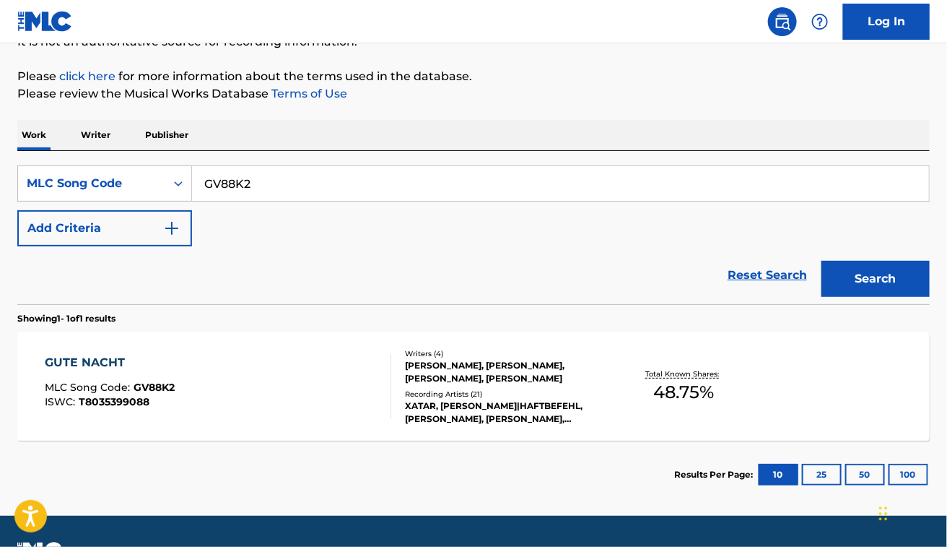
click at [210, 360] on div "GUTE NACHT MLC Song Code : GV88K2 ISWC : T8035399088" at bounding box center [218, 386] width 347 height 65
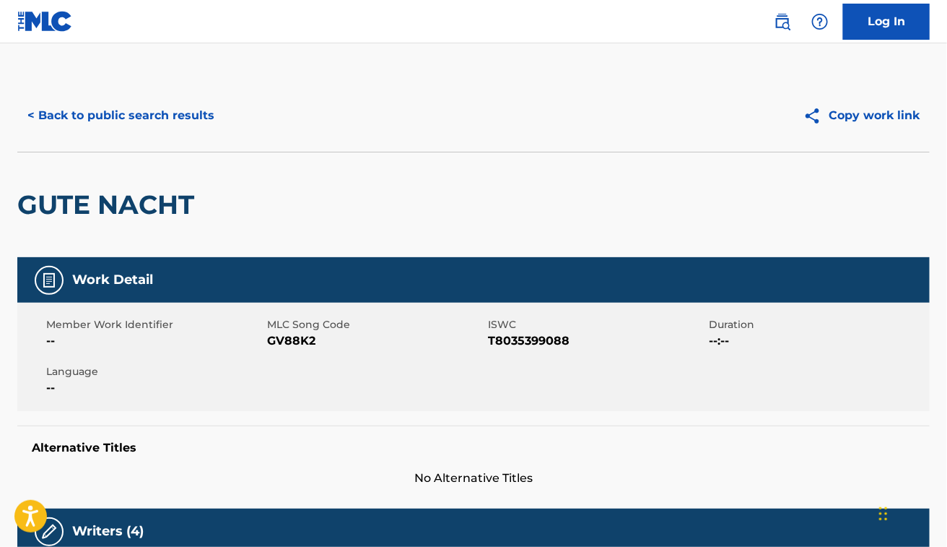
click at [188, 119] on button "< Back to public search results" at bounding box center [120, 115] width 207 height 36
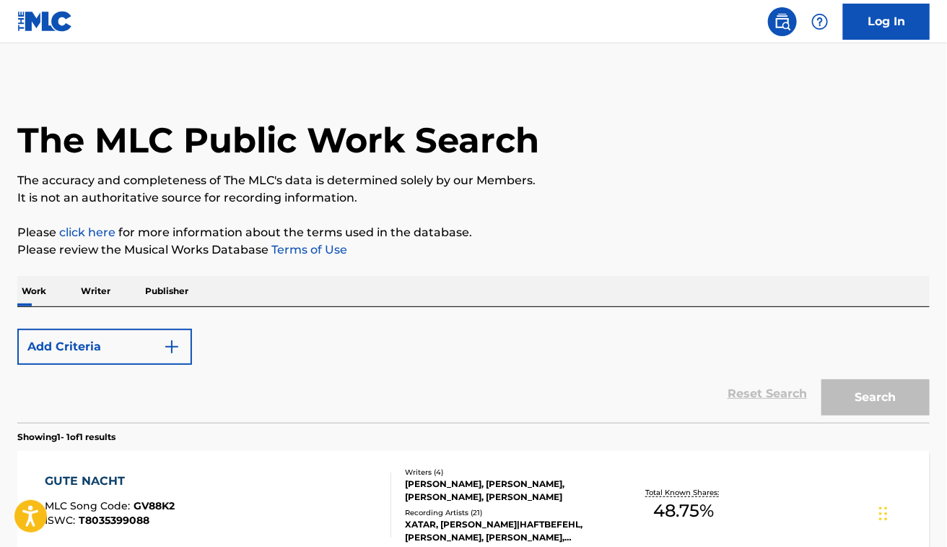
scroll to position [156, 0]
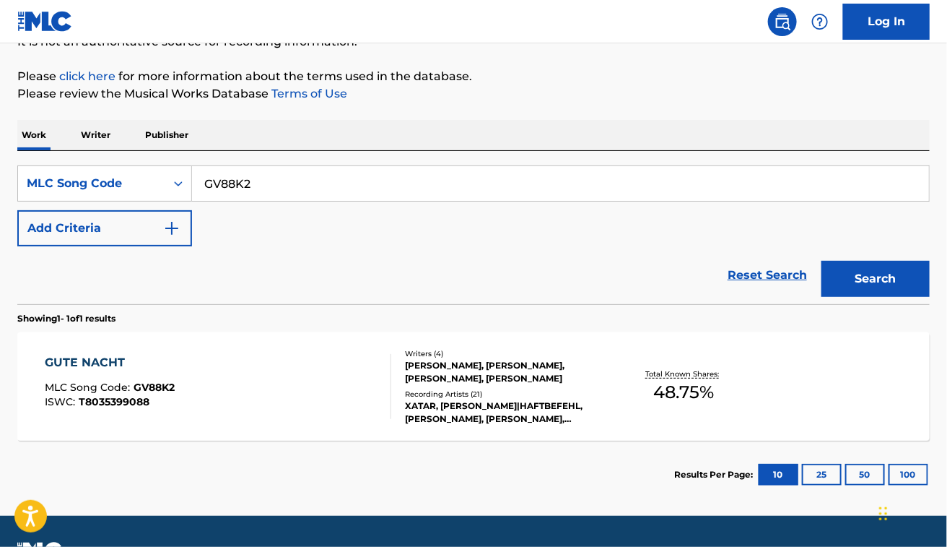
click at [264, 192] on input "GV88K2" at bounding box center [560, 183] width 737 height 35
paste input "TA4BG3"
click at [822, 261] on button "Search" at bounding box center [876, 279] width 108 height 36
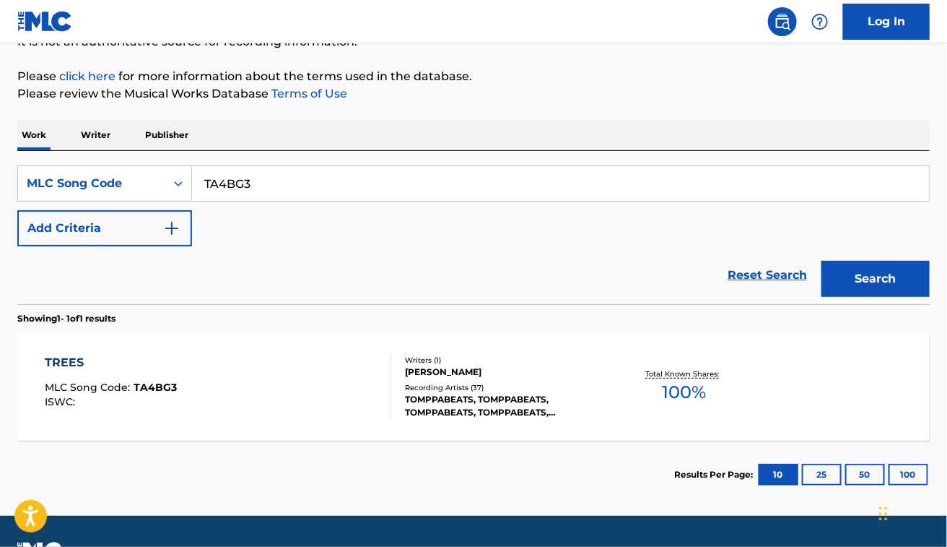
paste input "MH6HHX"
click at [822, 261] on button "Search" at bounding box center [876, 279] width 108 height 36
paste input "PV86PC"
click at [822, 261] on button "Search" at bounding box center [876, 279] width 108 height 36
paste input "CL77"
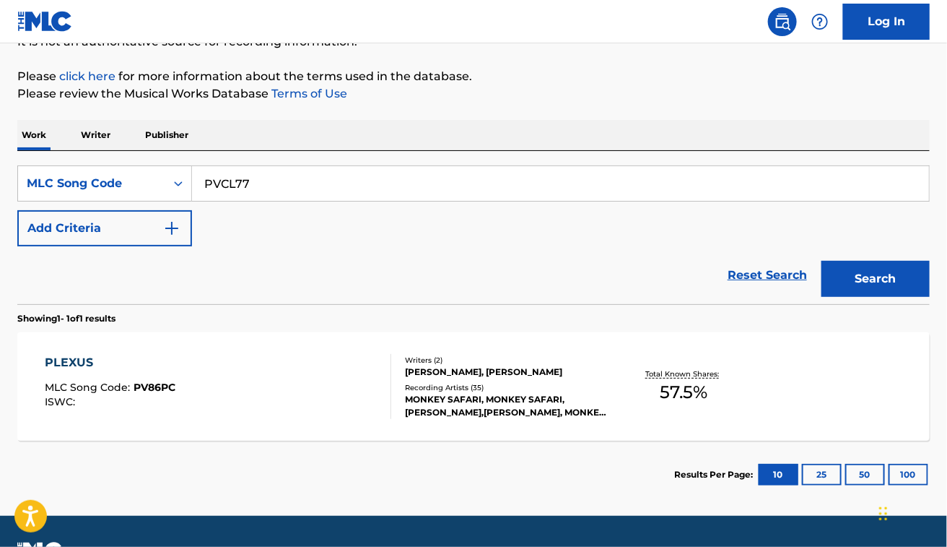
click at [822, 261] on button "Search" at bounding box center [876, 279] width 108 height 36
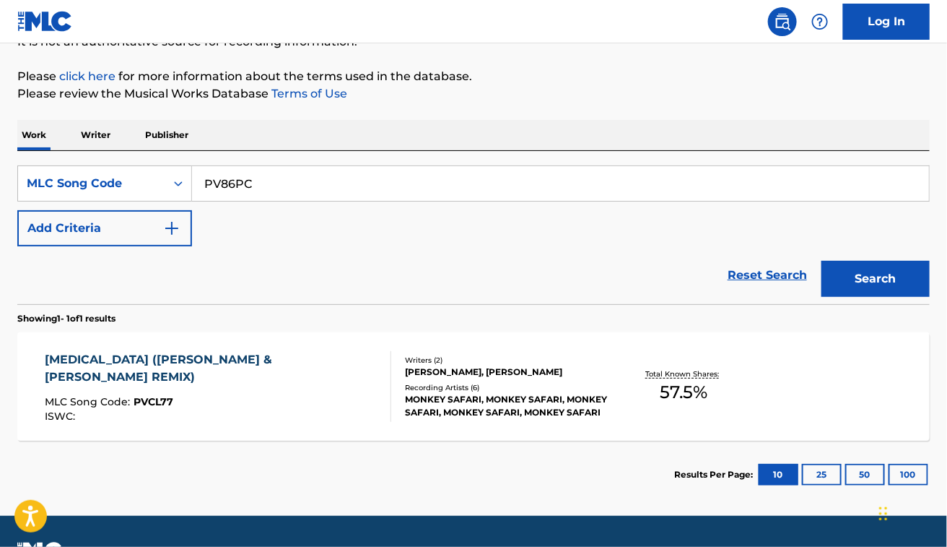
click at [822, 261] on button "Search" at bounding box center [876, 279] width 108 height 36
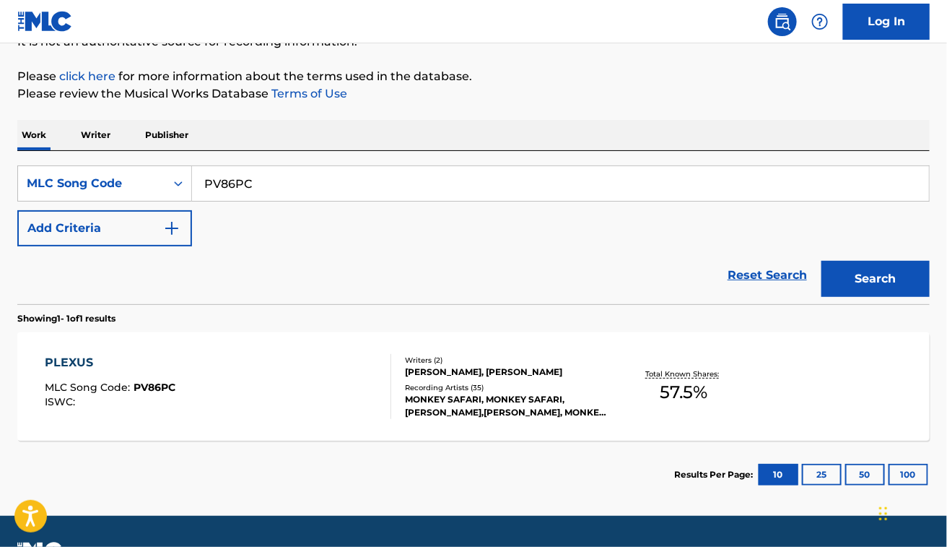
click at [510, 247] on div "Reset Search Search" at bounding box center [473, 275] width 913 height 58
click at [279, 184] on input "PV86PC" at bounding box center [560, 183] width 737 height 35
paste input "FE4440"
click at [822, 261] on button "Search" at bounding box center [876, 279] width 108 height 36
paste input "OC74BJ"
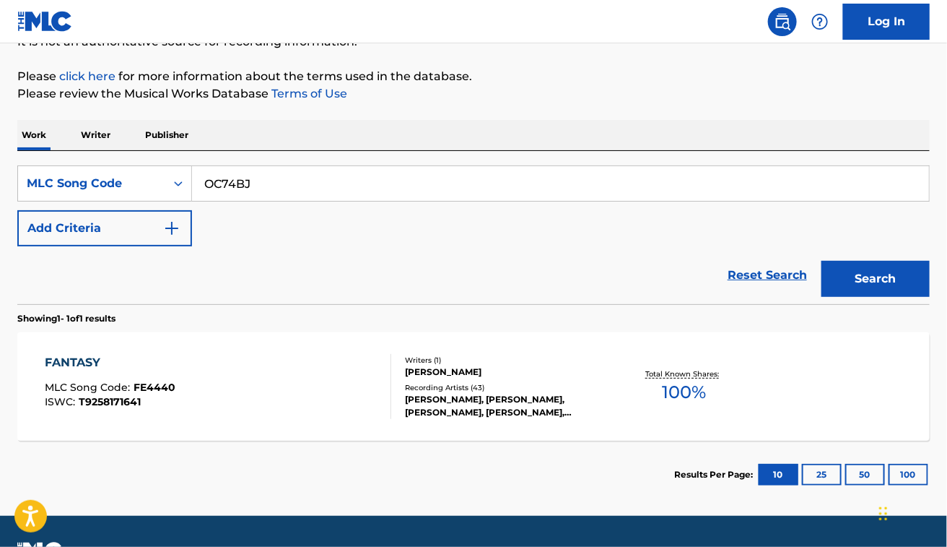
type input "OC74BJ"
click at [822, 261] on button "Search" at bounding box center [876, 279] width 108 height 36
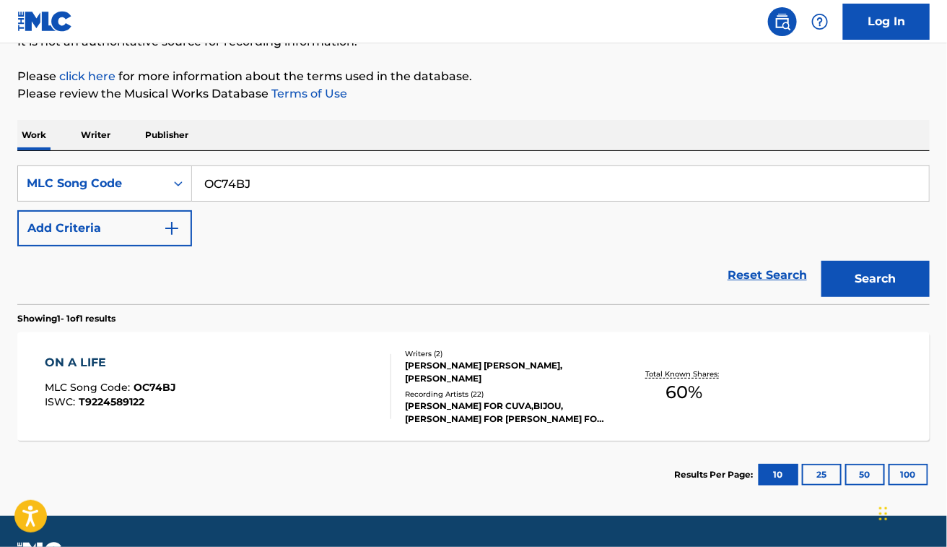
click at [307, 397] on div "ON A LIFE MLC Song Code : OC74BJ ISWC : T9224589122" at bounding box center [218, 386] width 347 height 65
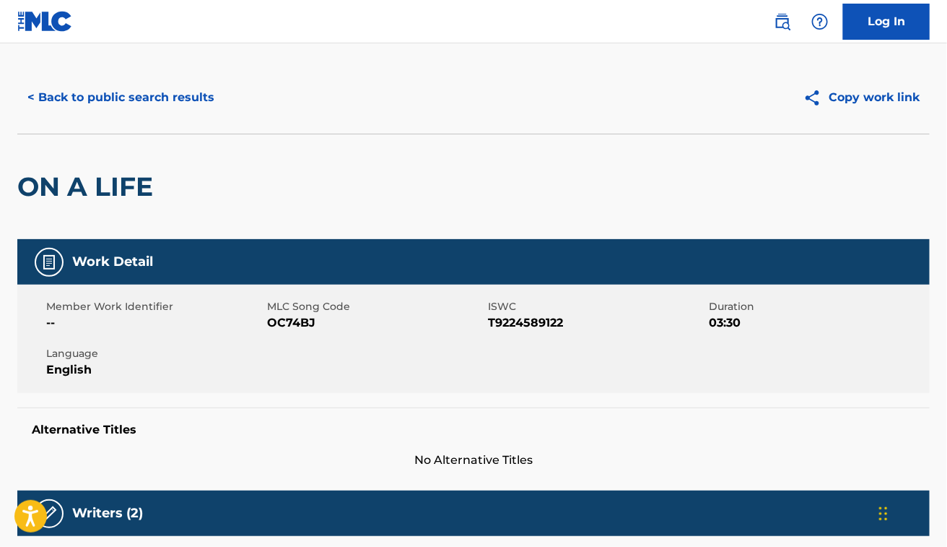
scroll to position [20, 0]
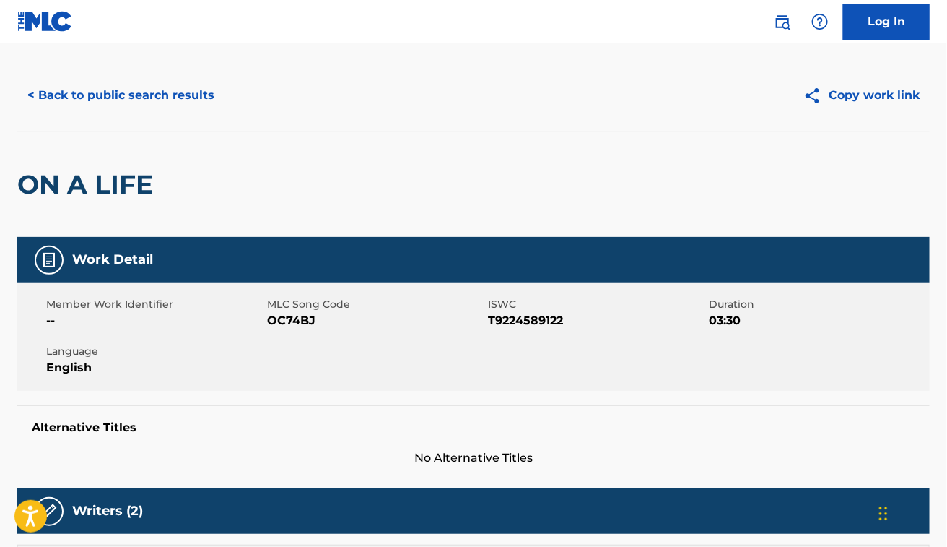
click at [208, 85] on button "< Back to public search results" at bounding box center [120, 95] width 207 height 36
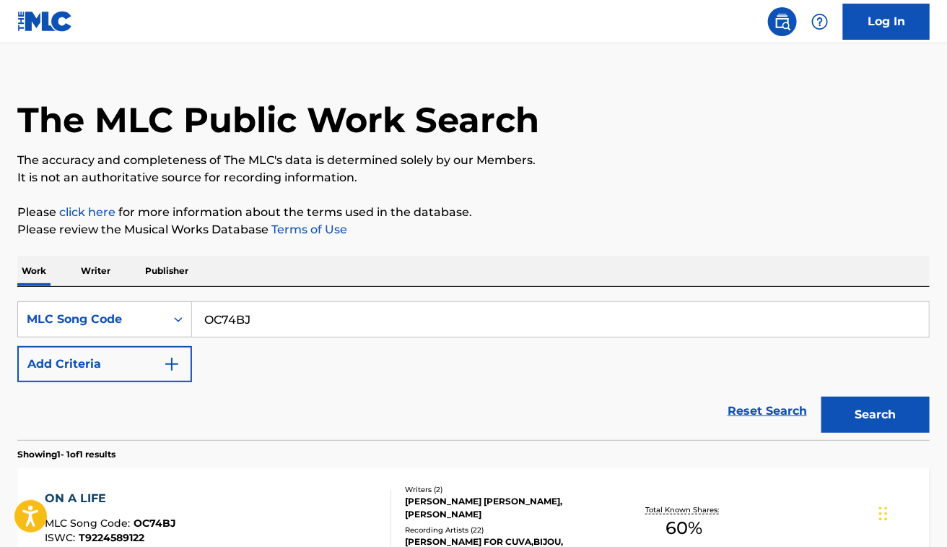
scroll to position [156, 0]
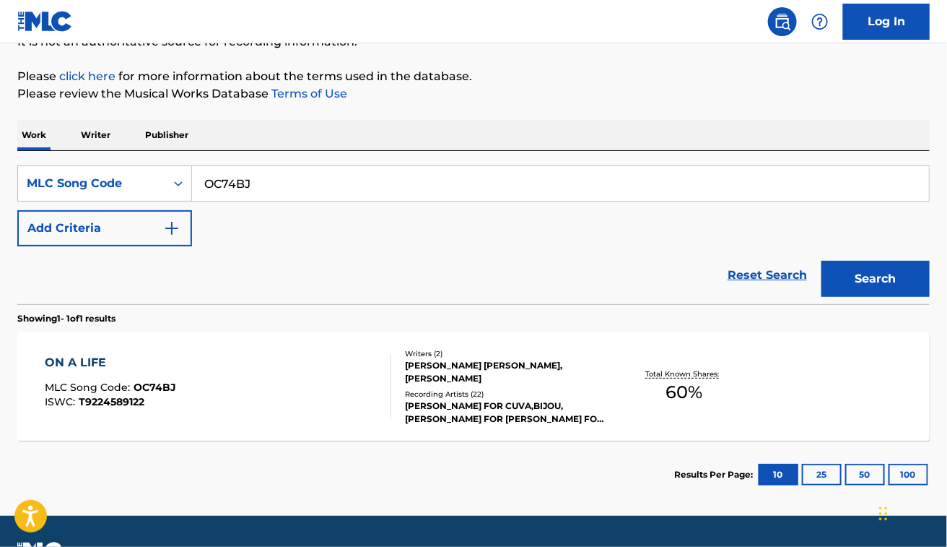
click at [297, 170] on input "OC74BJ" at bounding box center [560, 183] width 737 height 35
paste input "JC1Z55"
click at [822, 261] on button "Search" at bounding box center [876, 279] width 108 height 36
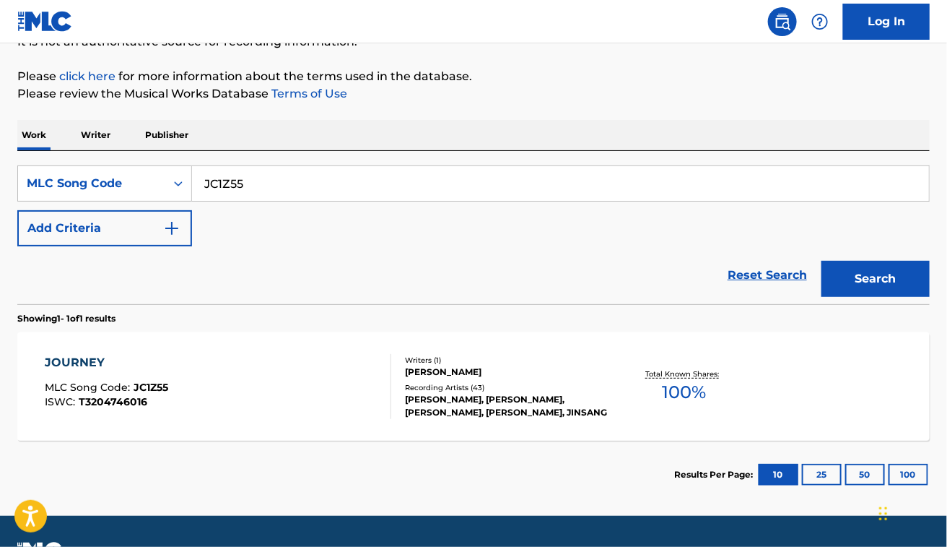
click at [290, 179] on input "JC1Z55" at bounding box center [560, 183] width 737 height 35
paste input "SD8ZL9"
type input "SD8ZL9"
click at [822, 261] on button "Search" at bounding box center [876, 279] width 108 height 36
click at [254, 329] on section "SMILE MLC Song Code : SD8ZL9 ISWC : T9231750382 Writers ( 1 ) JAMES DAVID JACKS…" at bounding box center [473, 383] width 913 height 116
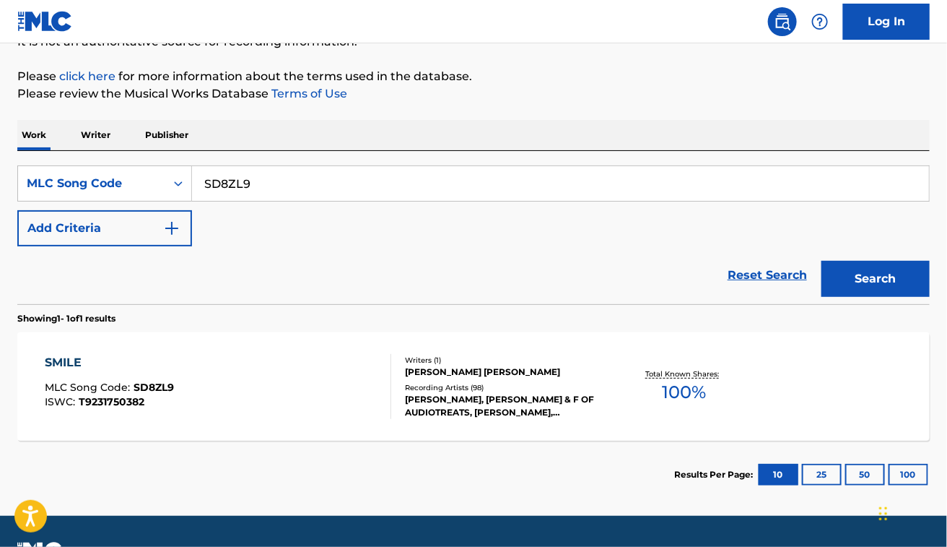
click at [266, 406] on div "SMILE MLC Song Code : SD8ZL9 ISWC : T9231750382" at bounding box center [218, 386] width 347 height 65
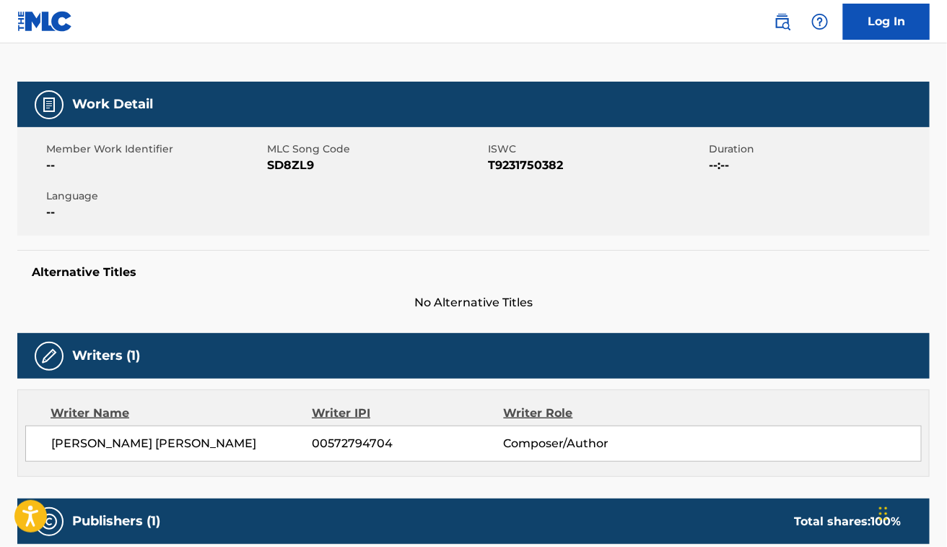
scroll to position [167, 0]
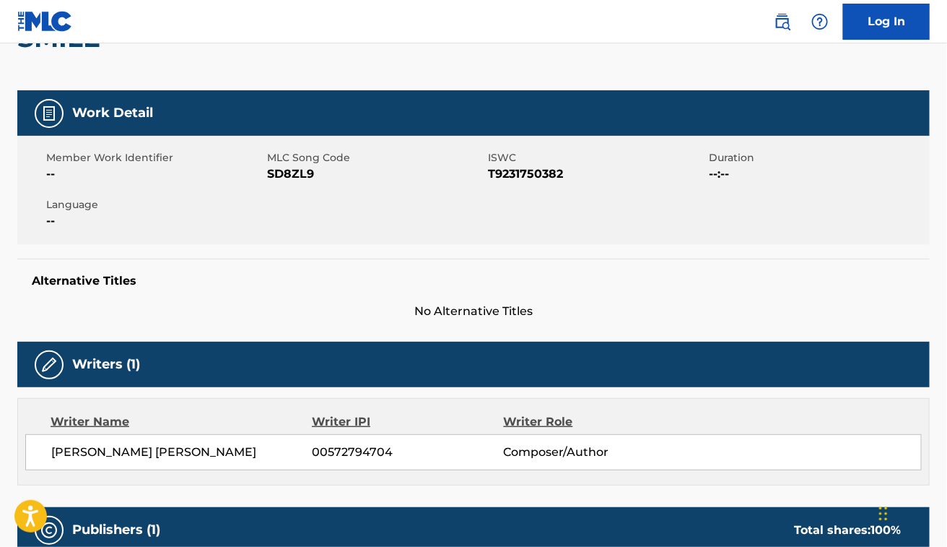
click at [286, 166] on span "SD8ZL9" at bounding box center [375, 173] width 217 height 17
copy span "SD8ZL9"
click at [121, 455] on span "JAMES DAVID JACKSON" at bounding box center [181, 451] width 261 height 17
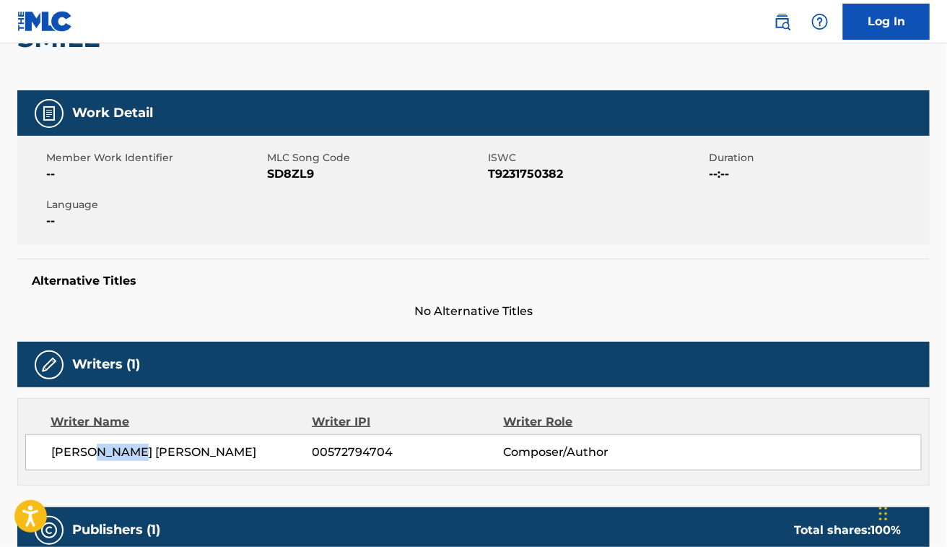
click at [121, 455] on span "JAMES DAVID JACKSON" at bounding box center [181, 451] width 261 height 17
copy div "JAMES DAVID JACKSON"
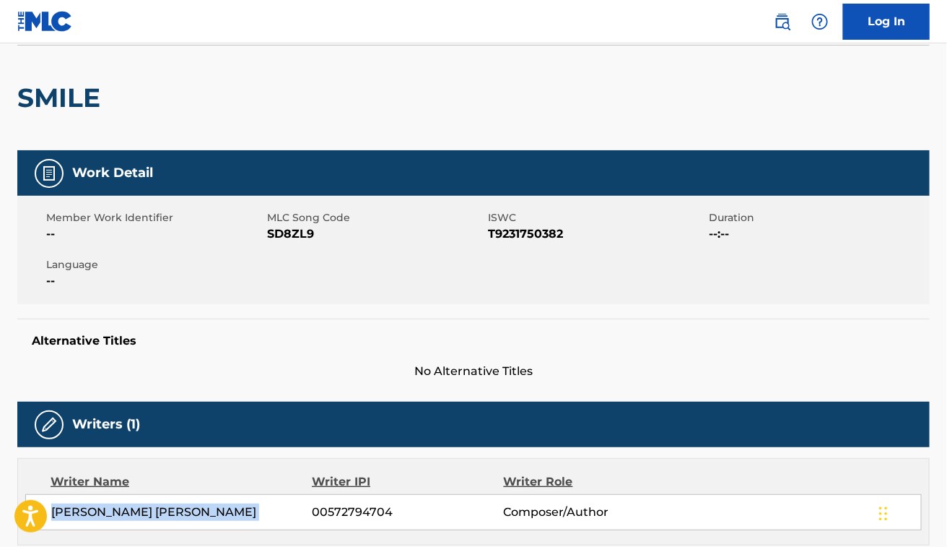
scroll to position [95, 0]
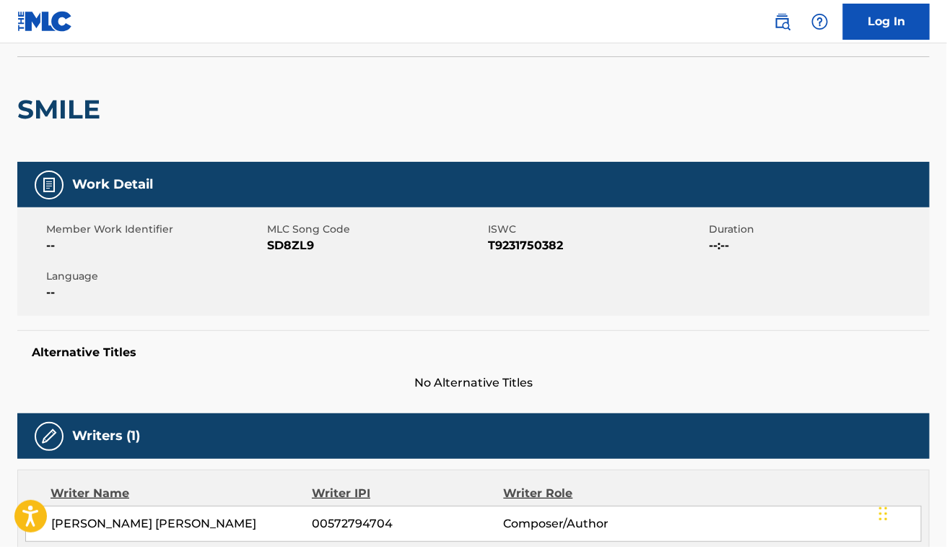
click at [351, 308] on div "Member Work Identifier -- MLC Song Code SD8ZL9 ISWC T9231750382 Duration --:-- …" at bounding box center [473, 261] width 913 height 108
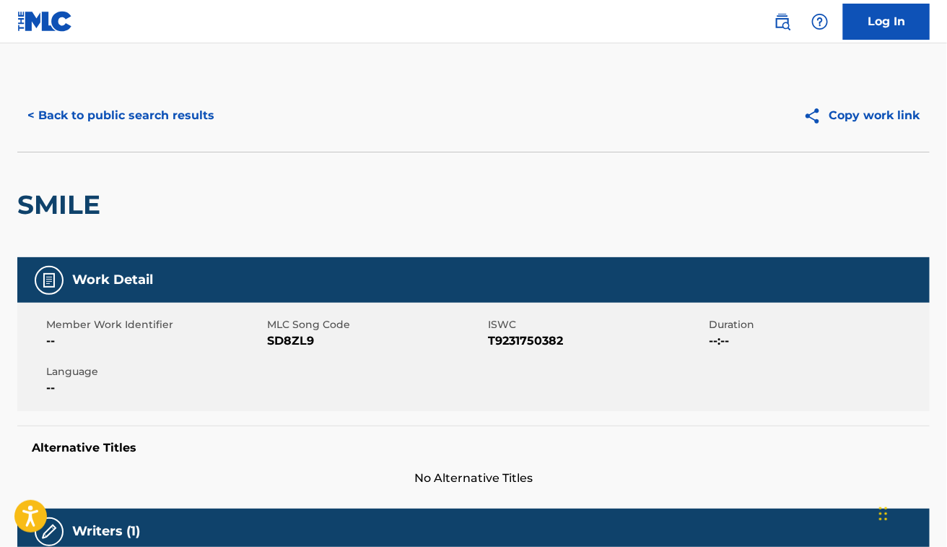
click at [141, 126] on button "< Back to public search results" at bounding box center [120, 115] width 207 height 36
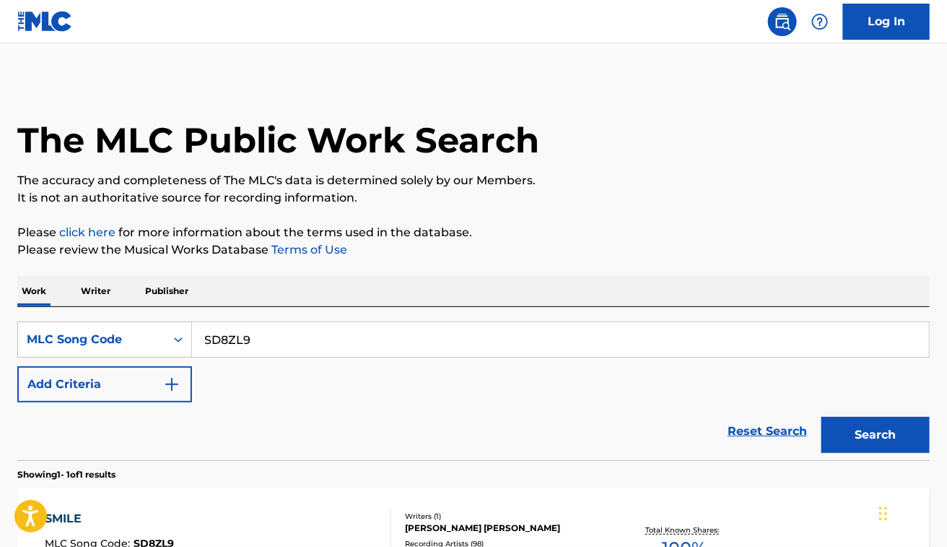
scroll to position [156, 0]
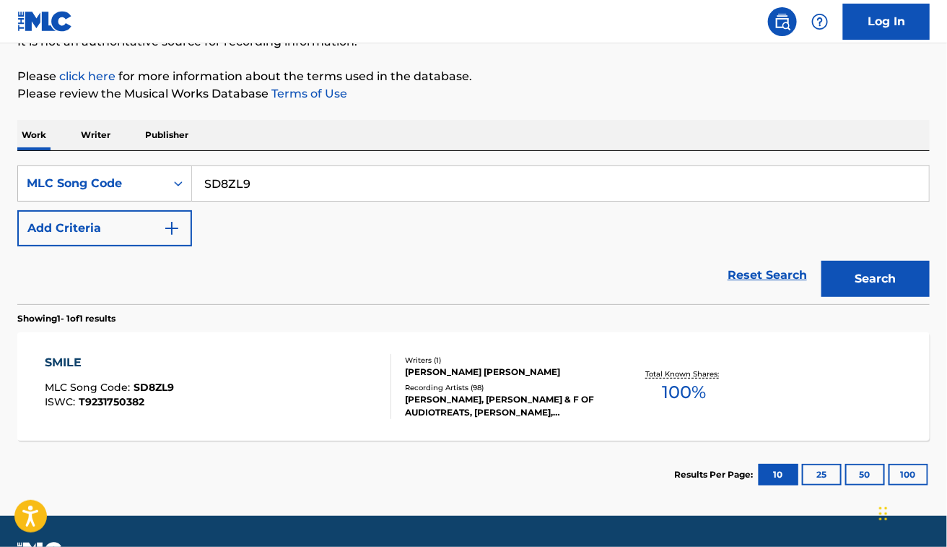
drag, startPoint x: 262, startPoint y: 183, endPoint x: 271, endPoint y: 181, distance: 9.5
click at [157, 151] on div "SearchWithCriteria34bf185f-c54e-4c8b-800b-b48f71379c65 MLC Song Code SD8ZL9 Add…" at bounding box center [473, 227] width 913 height 153
click at [222, 181] on input "SD8ZL9" at bounding box center [560, 183] width 737 height 35
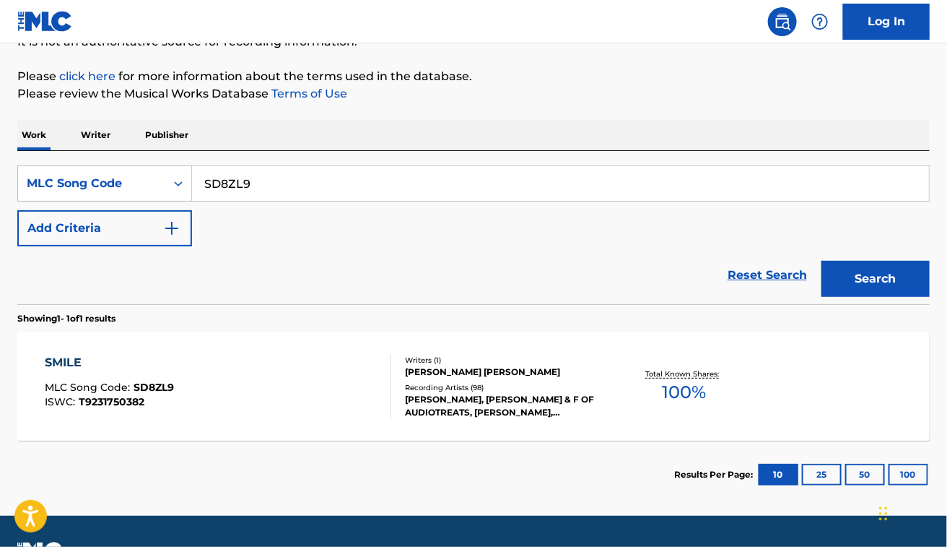
paste input "BC5K2L"
click at [822, 261] on button "Search" at bounding box center [876, 279] width 108 height 36
paste input "L06272"
type input "L06272"
click at [822, 261] on button "Search" at bounding box center [876, 279] width 108 height 36
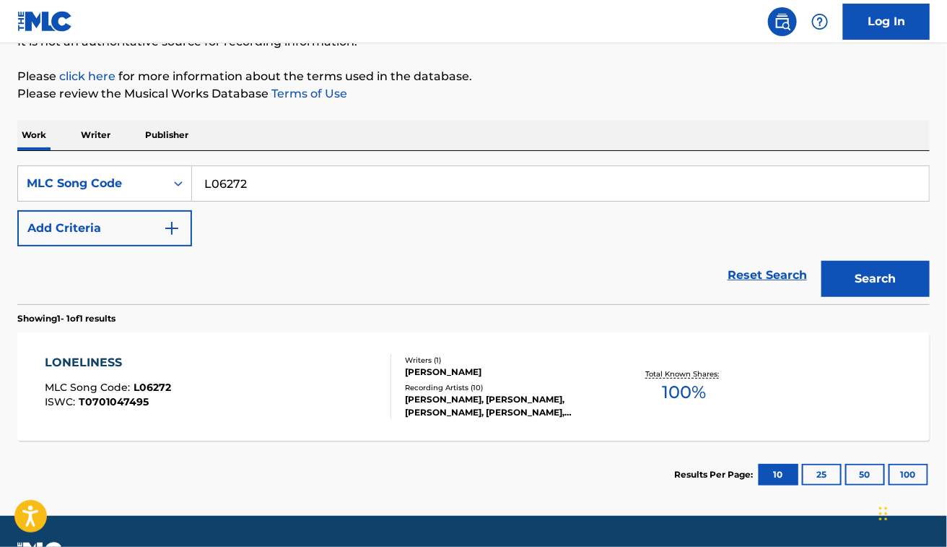
click at [326, 368] on div "LONELINESS MLC Song Code : L06272 ISWC : T0701047495" at bounding box center [218, 386] width 347 height 65
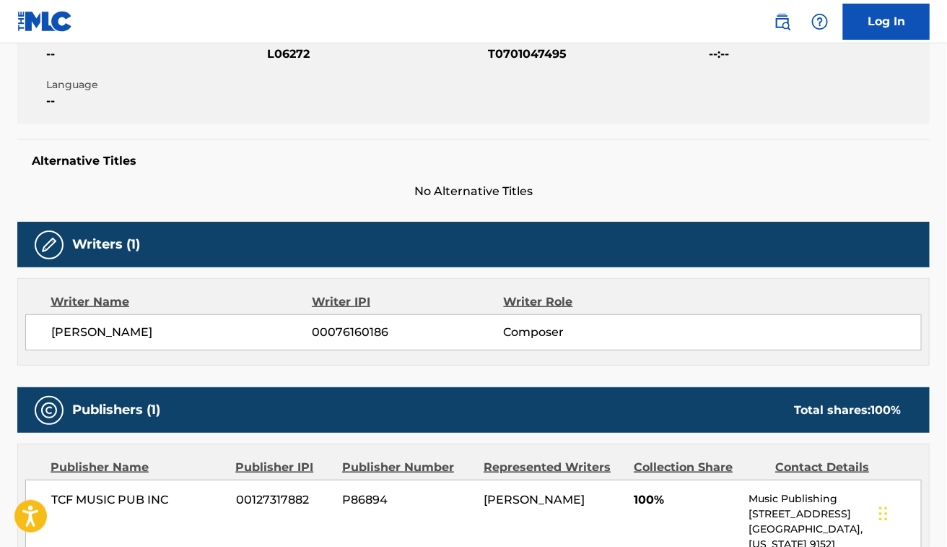
scroll to position [287, 0]
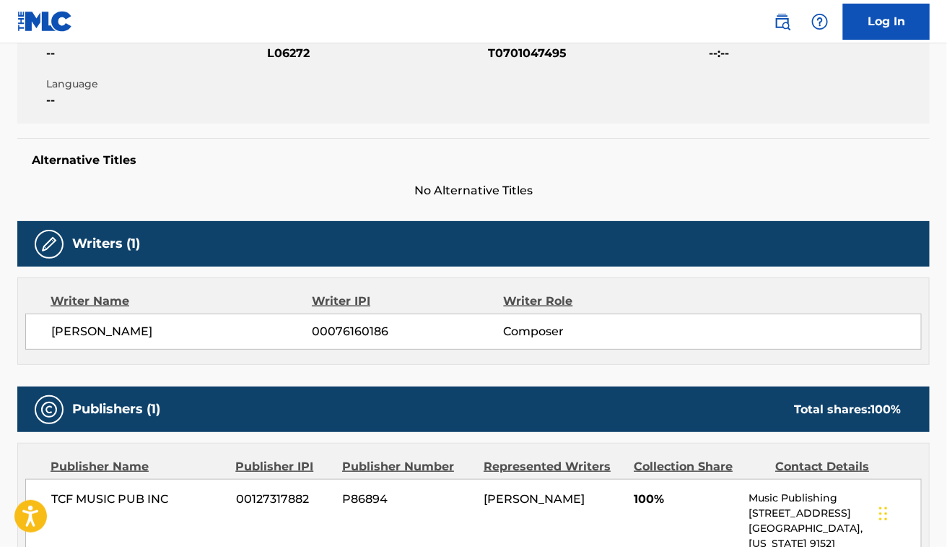
click at [105, 342] on div "JAMES HORNER 00076160186 Composer" at bounding box center [473, 331] width 897 height 36
copy div "JAMES HORNER"
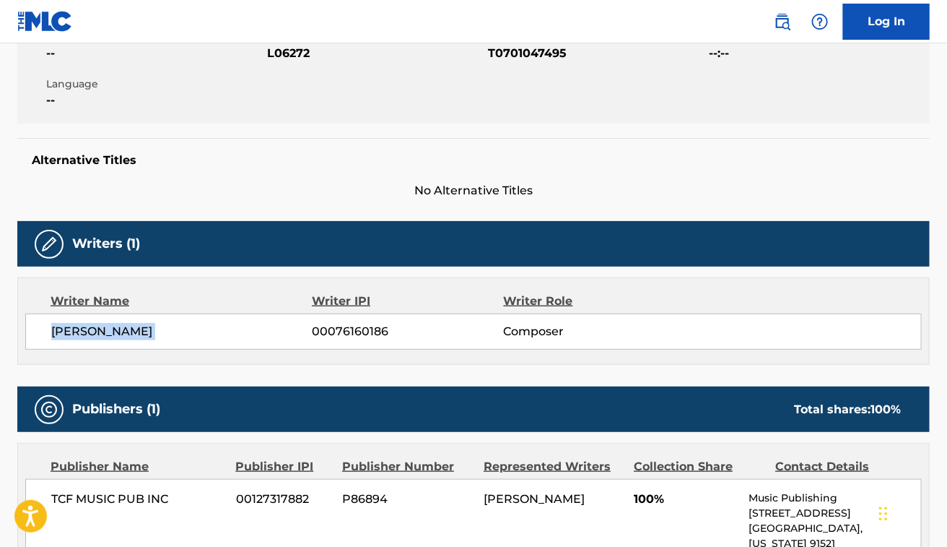
scroll to position [0, 0]
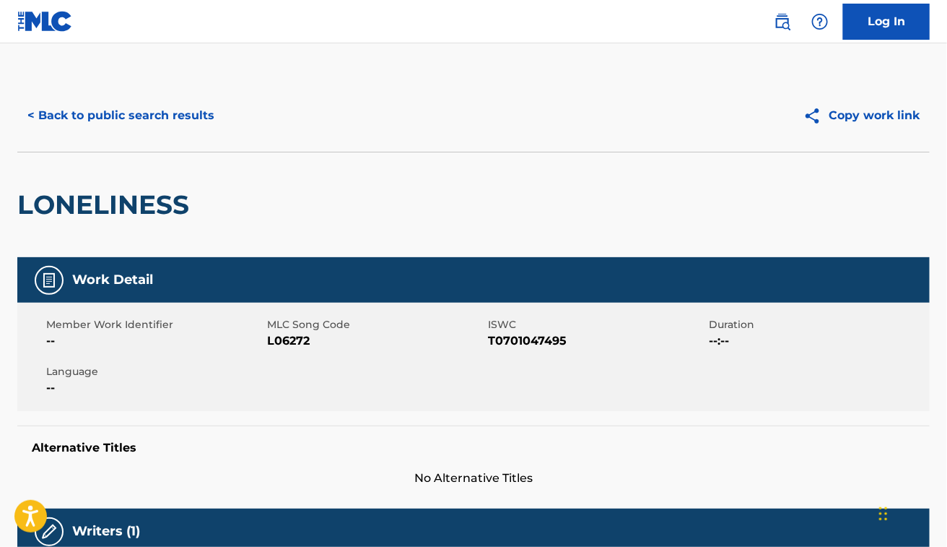
click at [173, 134] on div "< Back to public search results Copy work link" at bounding box center [473, 115] width 913 height 72
click at [163, 118] on button "< Back to public search results" at bounding box center [120, 115] width 207 height 36
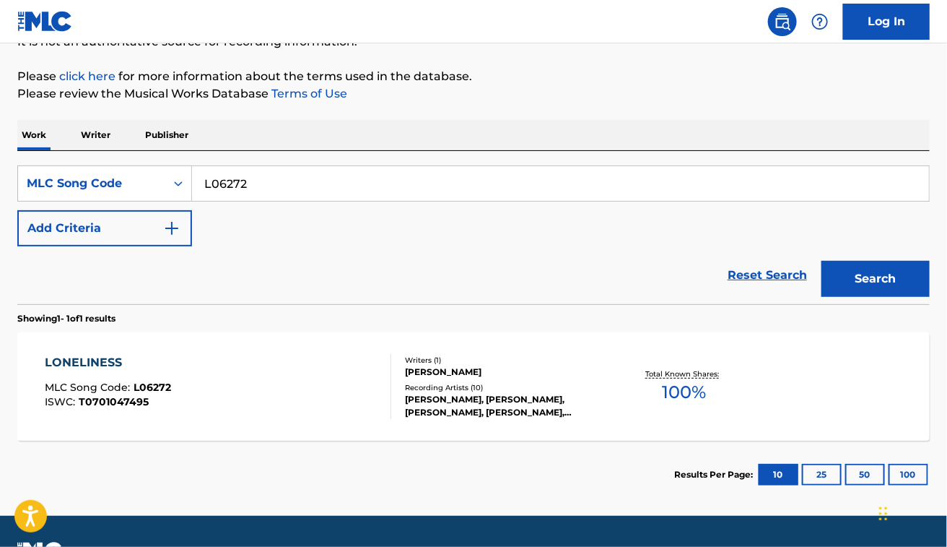
click at [336, 421] on div "LONELINESS MLC Song Code : L06272 ISWC : T0701047495 Writers ( 1 ) JAMES HORNER…" at bounding box center [473, 386] width 913 height 108
